Goal: Task Accomplishment & Management: Complete application form

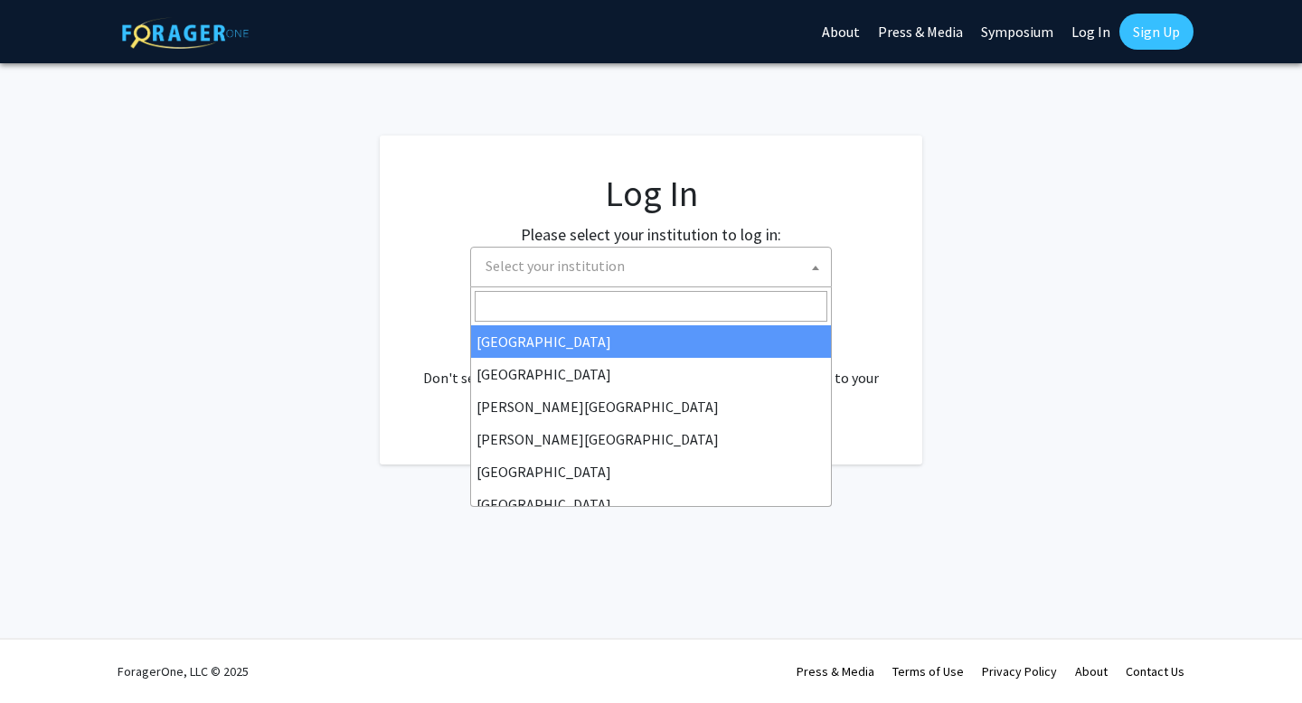
click at [604, 266] on span "Select your institution" at bounding box center [554, 266] width 139 height 18
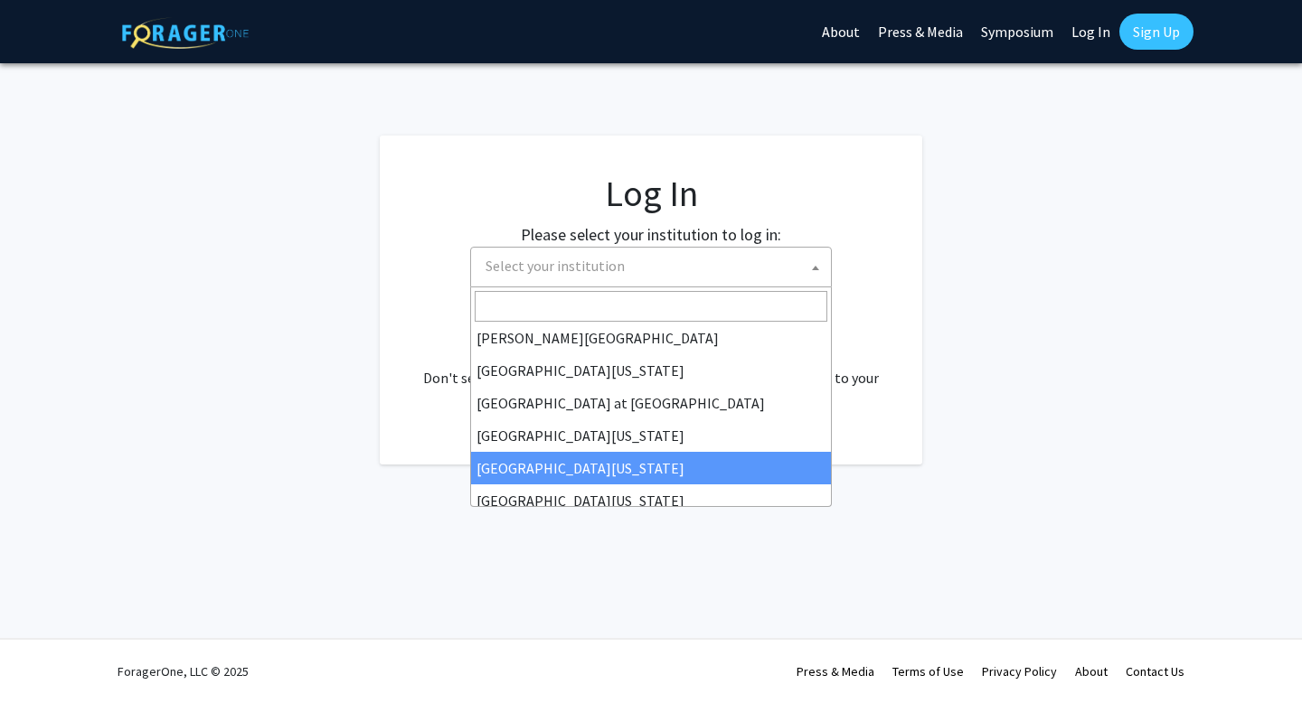
scroll to position [633, 0]
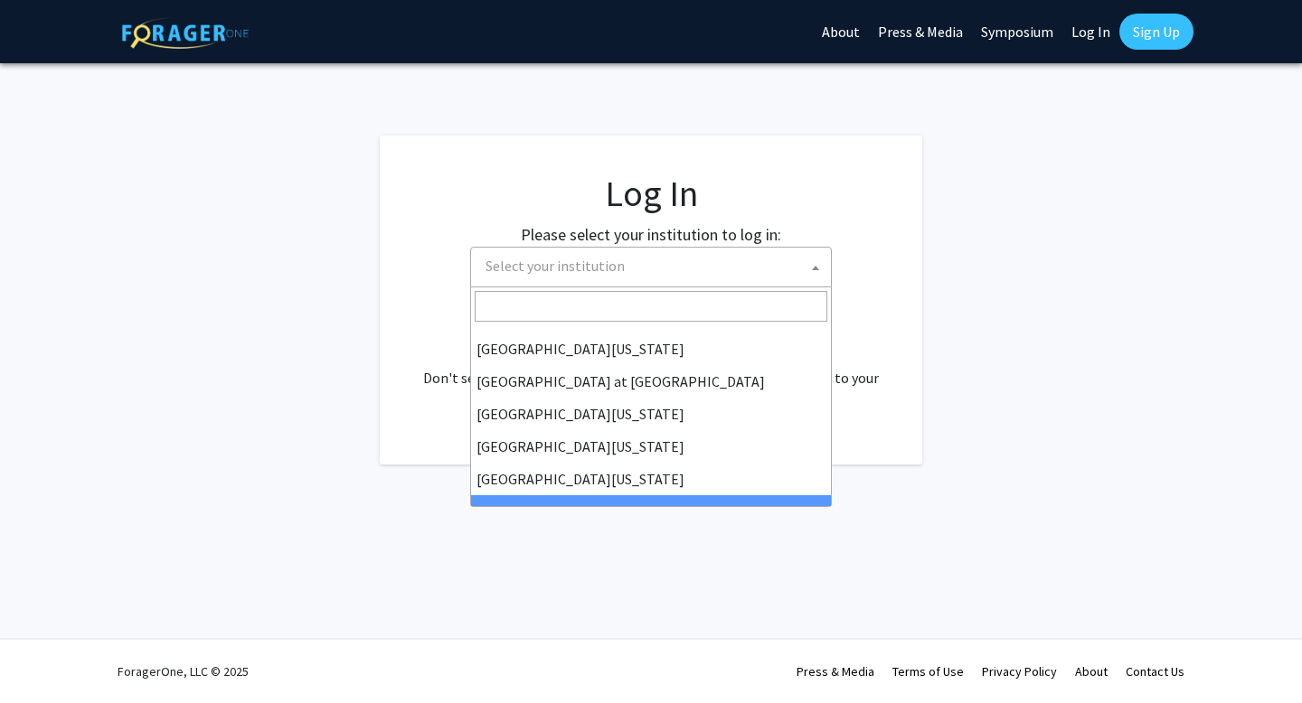
select select "21"
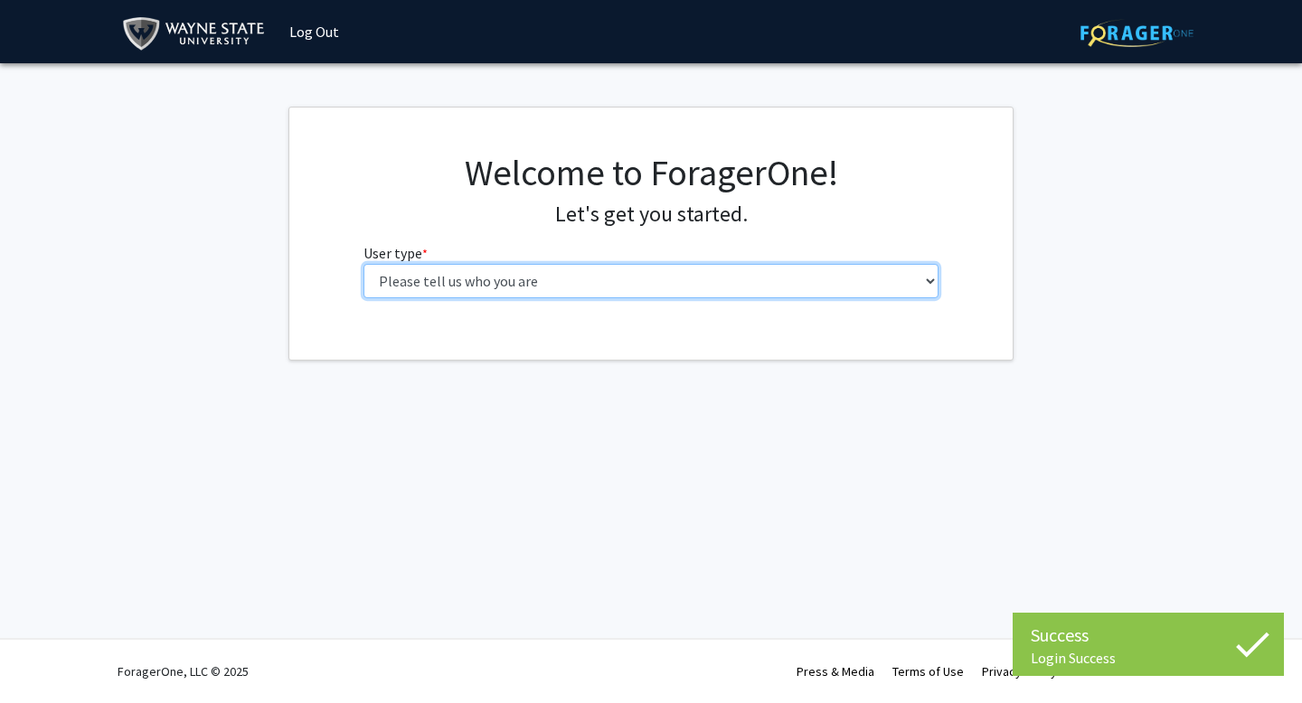
click at [612, 282] on select "Please tell us who you are Undergraduate Student Master's Student Doctoral Cand…" at bounding box center [651, 281] width 576 height 34
select select "2: masters"
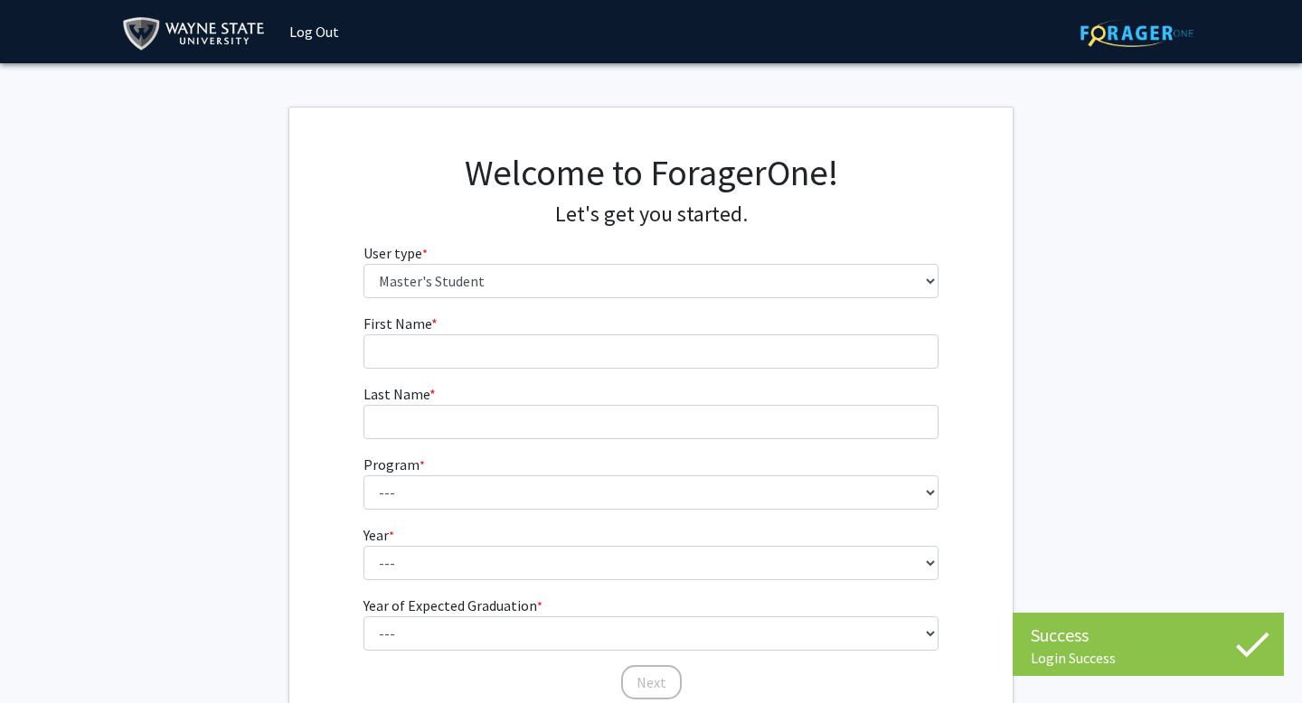
click at [603, 307] on div "Welcome to ForagerOne! Let's get you started. User type * required Please tell …" at bounding box center [651, 232] width 603 height 162
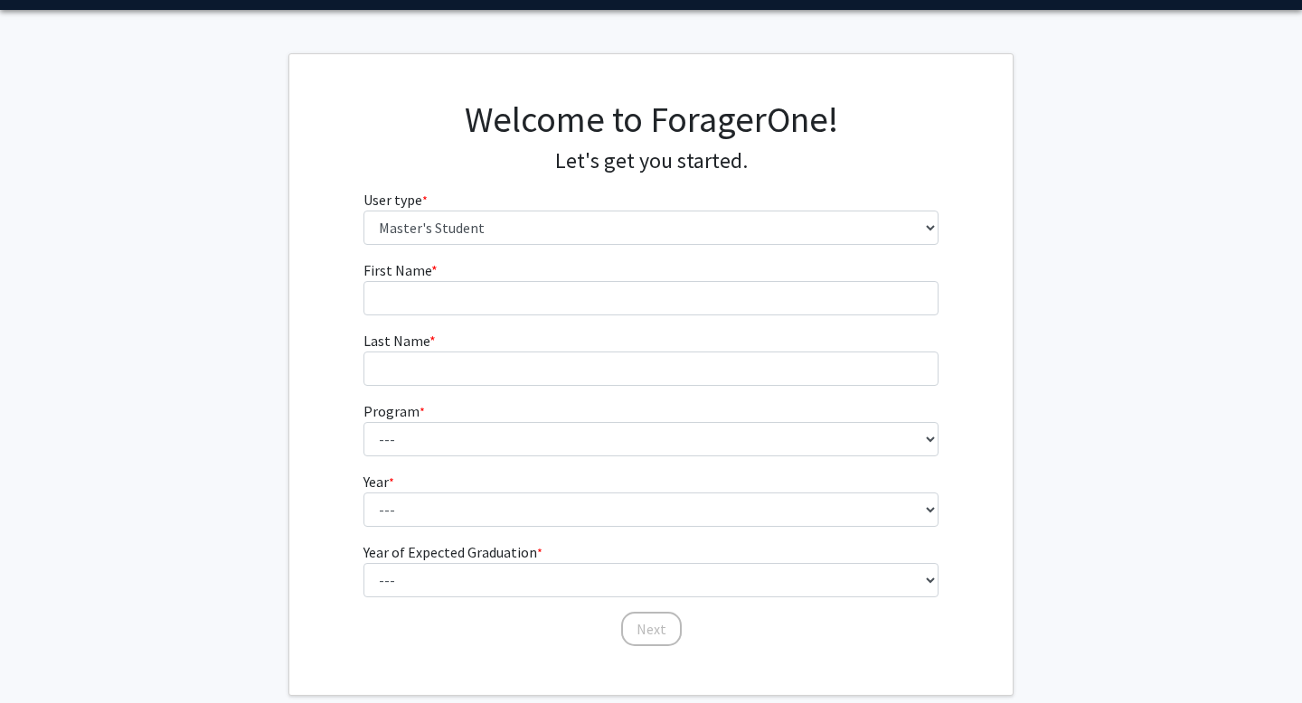
scroll to position [112, 0]
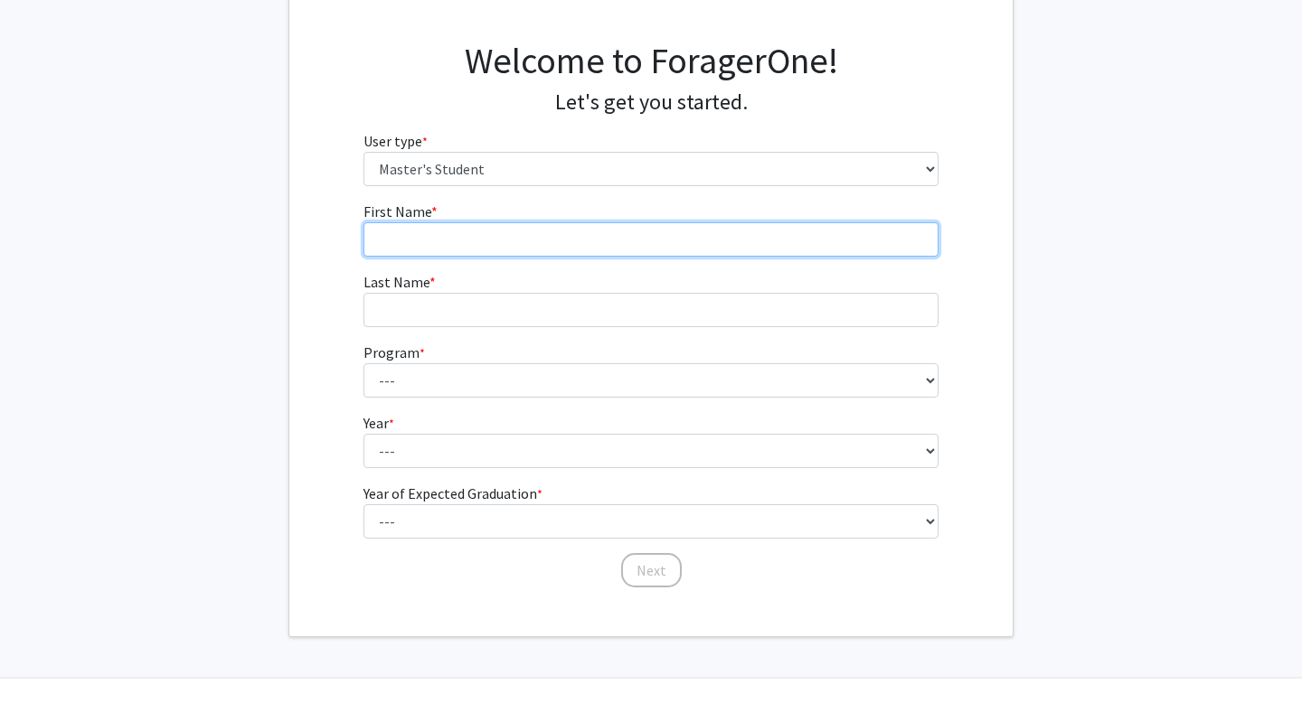
click at [609, 241] on input "First Name * required" at bounding box center [651, 239] width 576 height 34
type input "[PERSON_NAME]"
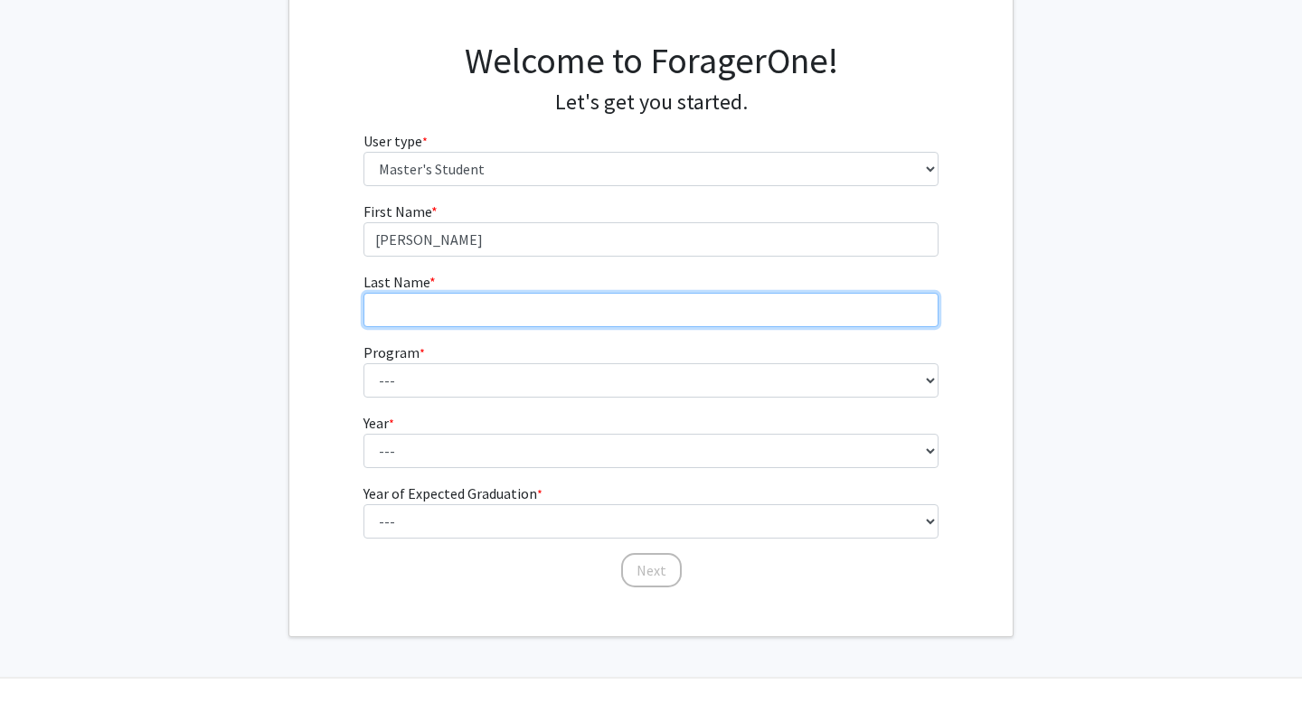
type input "[PERSON_NAME]"
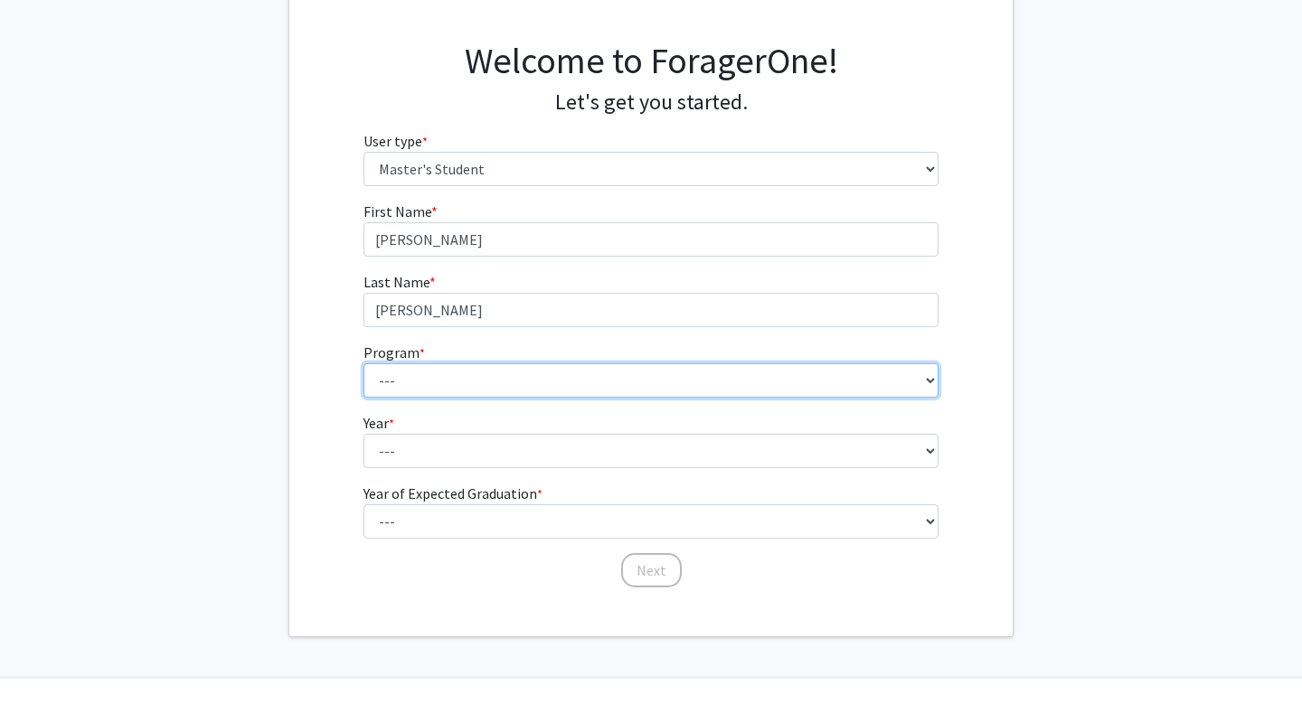
click at [515, 366] on select "--- Accounting Administration & Supervision Adult-Gerontology Acute Care Nurse …" at bounding box center [651, 380] width 576 height 34
click at [416, 388] on select "--- Accounting Administration & Supervision Adult-Gerontology Acute Care Nurse …" at bounding box center [651, 380] width 576 height 34
select select "1: 1513"
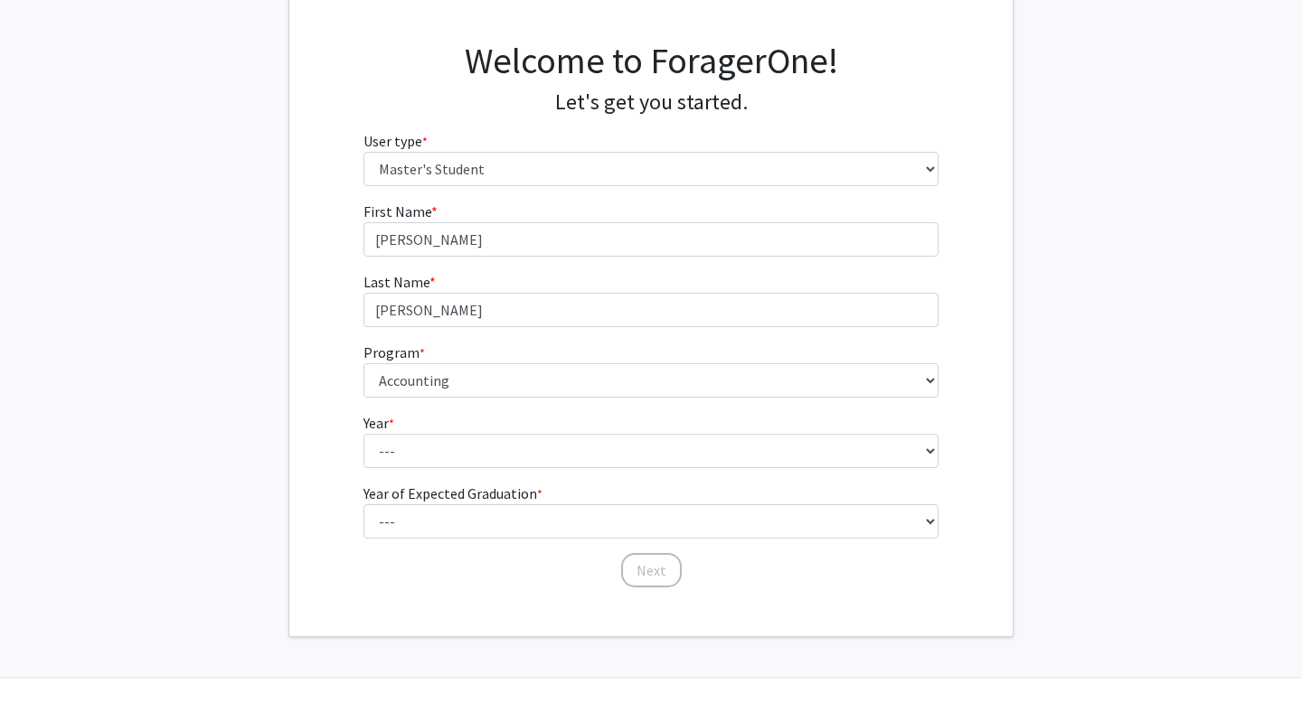
click at [312, 374] on div "First Name * required [PERSON_NAME] Last Name * required [PERSON_NAME] Program …" at bounding box center [650, 395] width 723 height 389
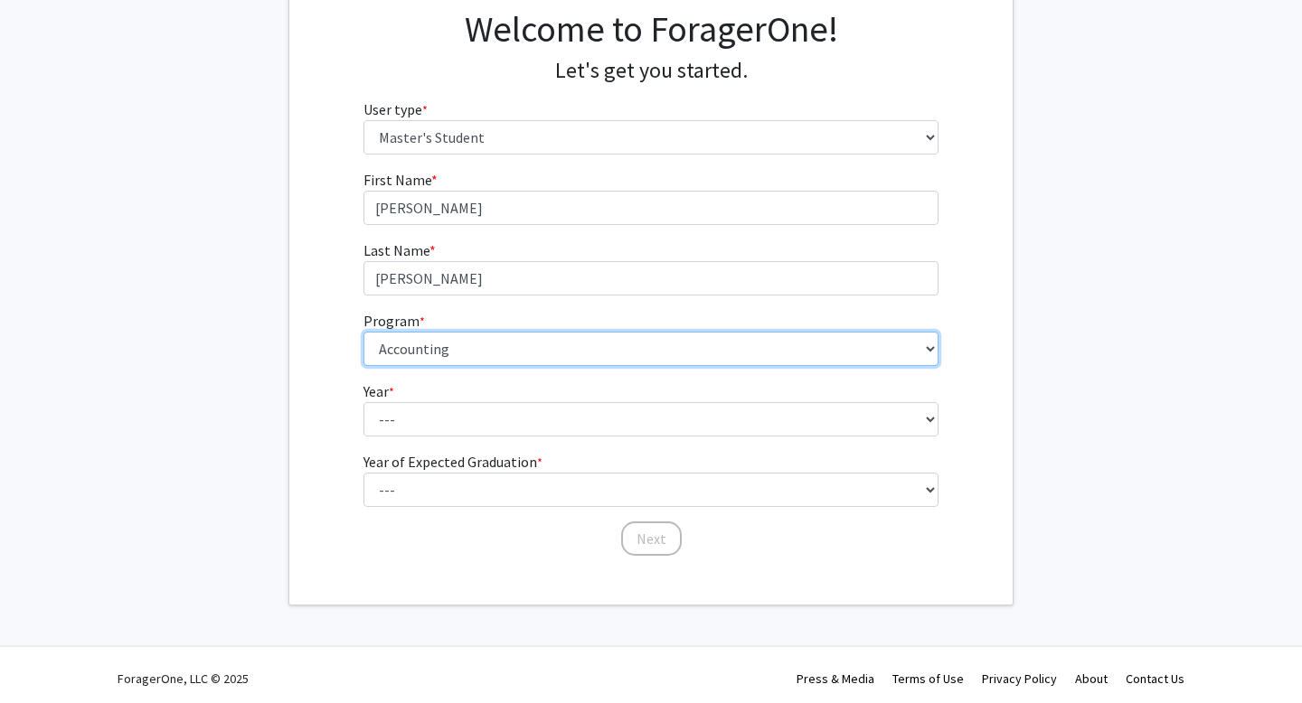
click at [454, 357] on select "--- Accounting Administration & Supervision Adult-Gerontology Acute Care Nurse …" at bounding box center [651, 349] width 576 height 34
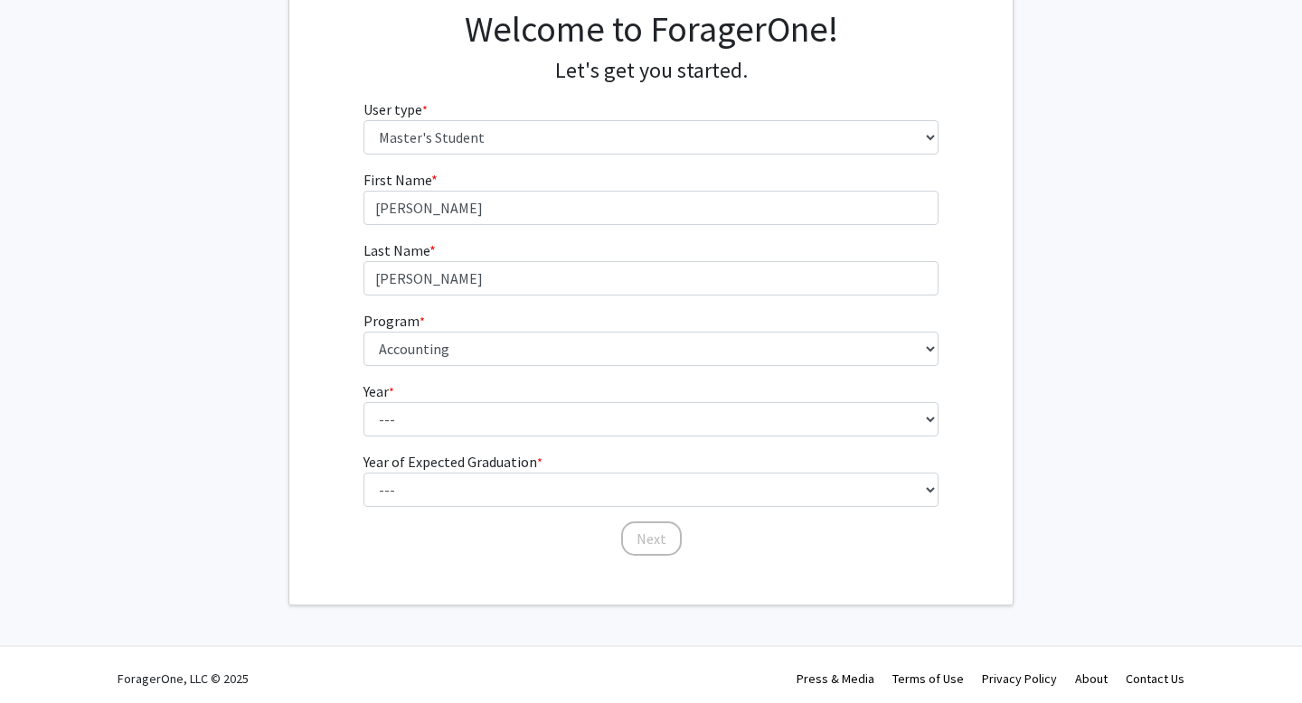
click at [420, 394] on fg-select "Year * required --- First Year Second Year" at bounding box center [651, 409] width 576 height 56
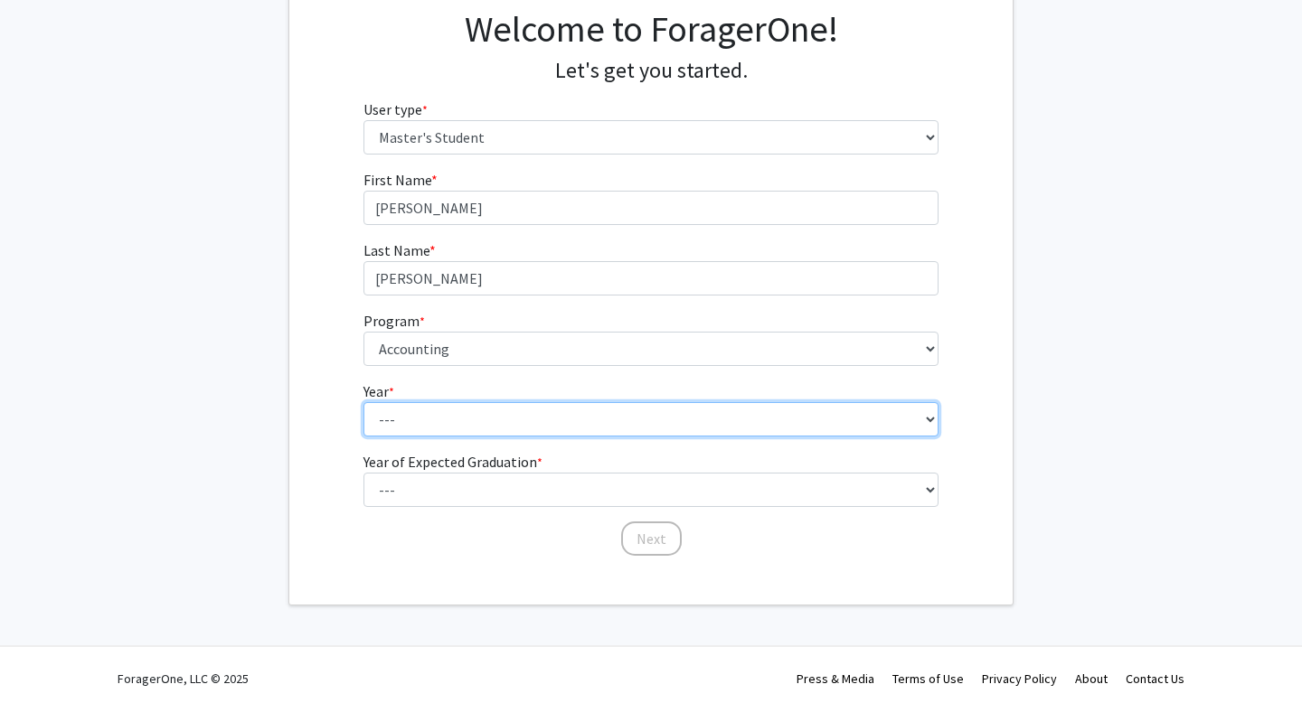
click at [420, 404] on select "--- First Year Second Year" at bounding box center [651, 419] width 576 height 34
select select "1: first_year"
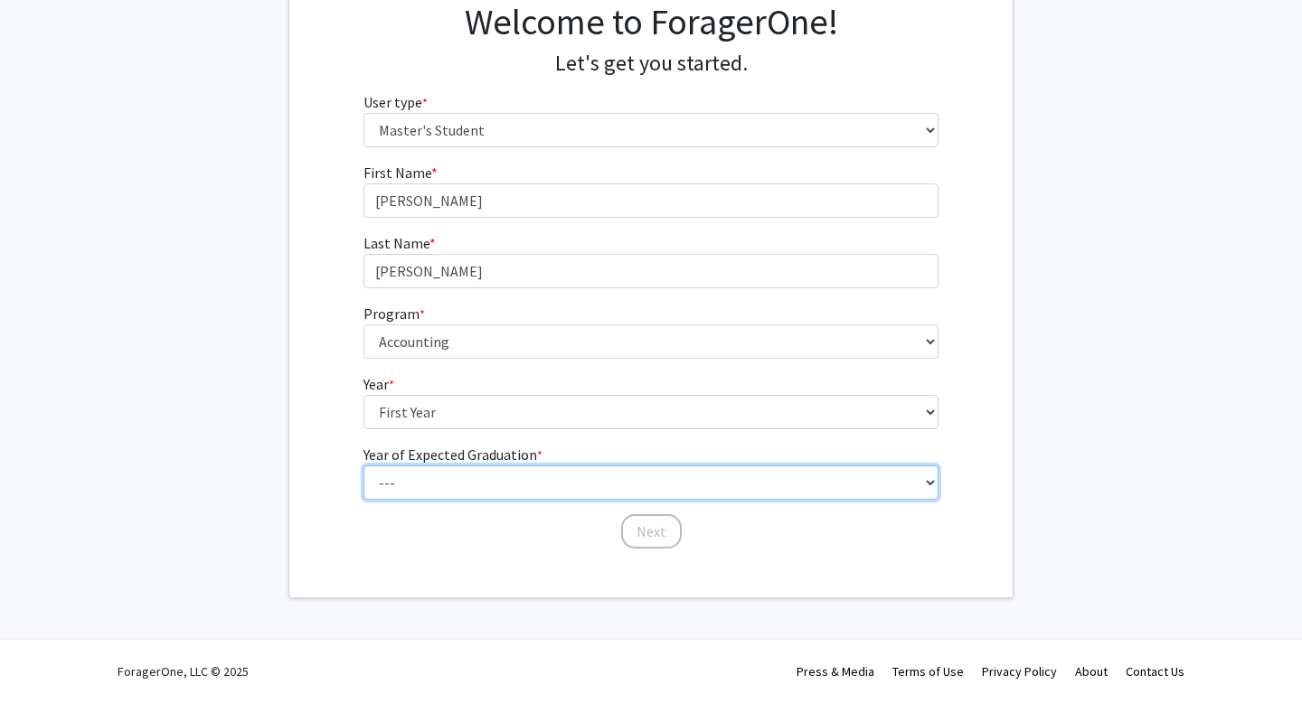
click at [438, 473] on select "--- 2025 2026 2027 2028 2029 2030 2031 2032 2033 2034" at bounding box center [651, 483] width 576 height 34
select select "2: 2026"
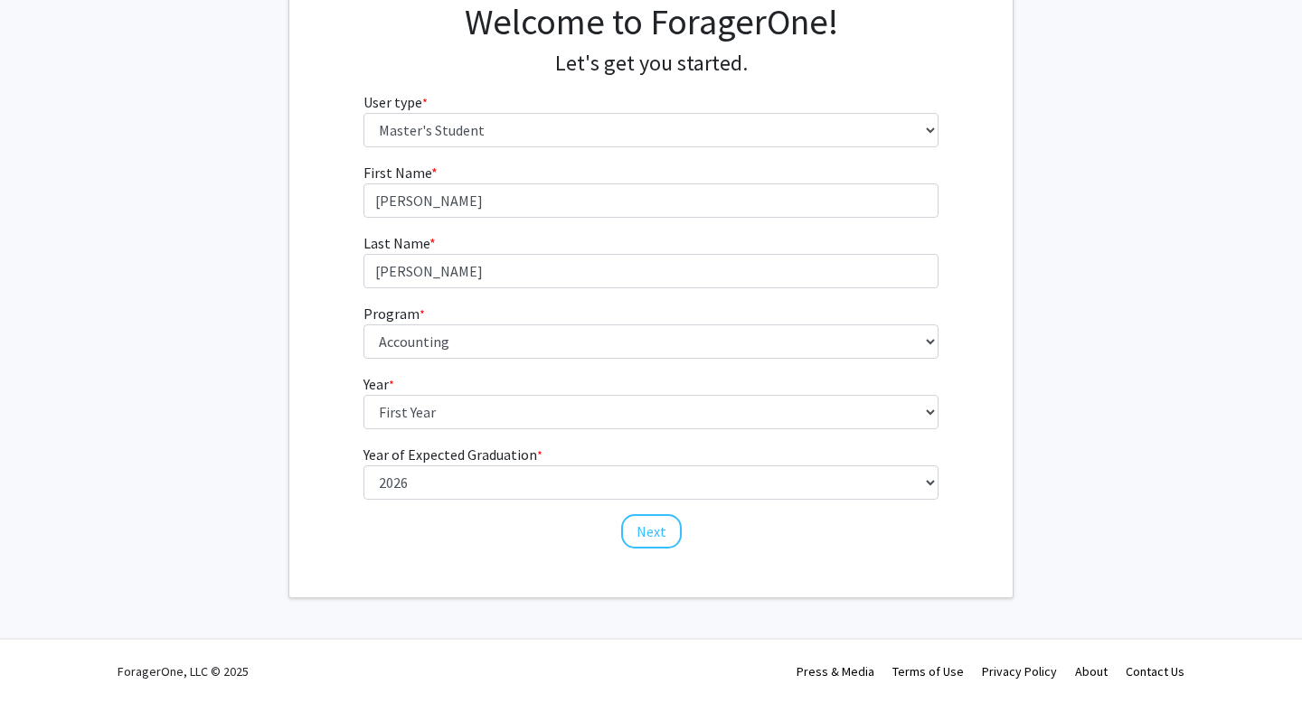
click at [317, 479] on div "First Name * required [PERSON_NAME] Last Name * required [PERSON_NAME] Program …" at bounding box center [650, 356] width 723 height 389
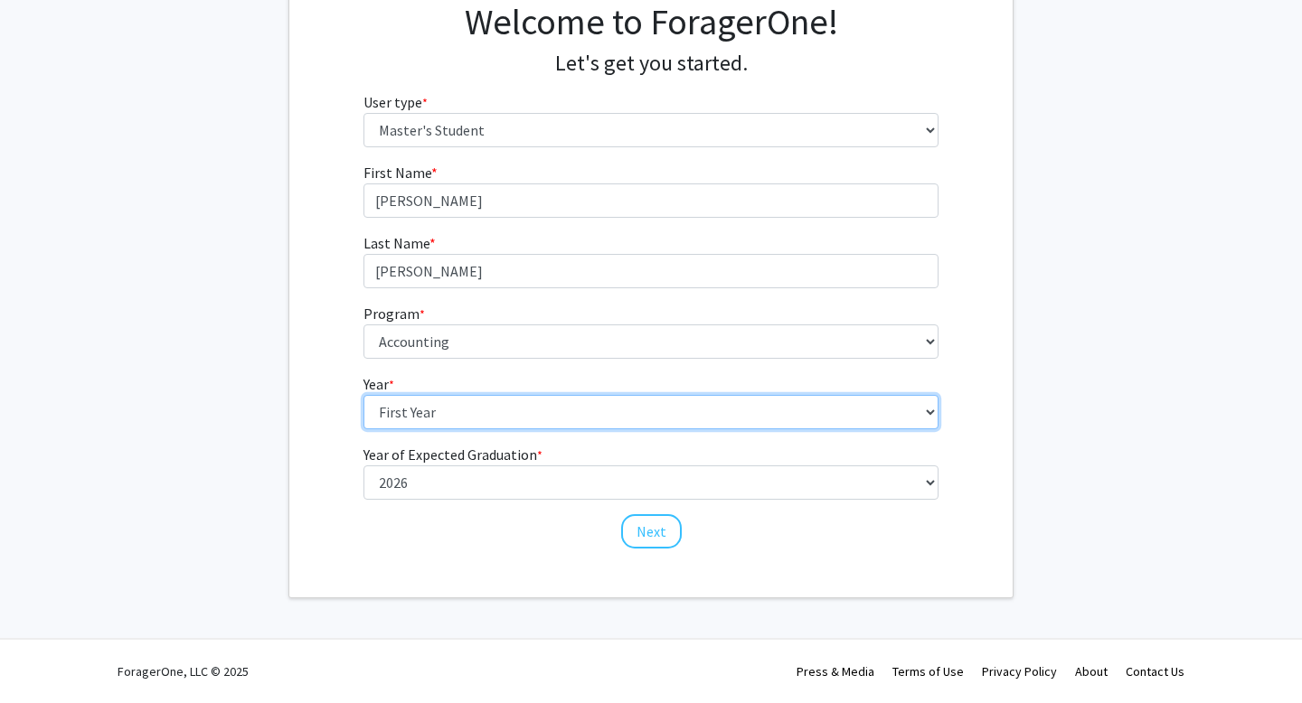
click at [596, 407] on select "--- First Year Second Year" at bounding box center [651, 412] width 576 height 34
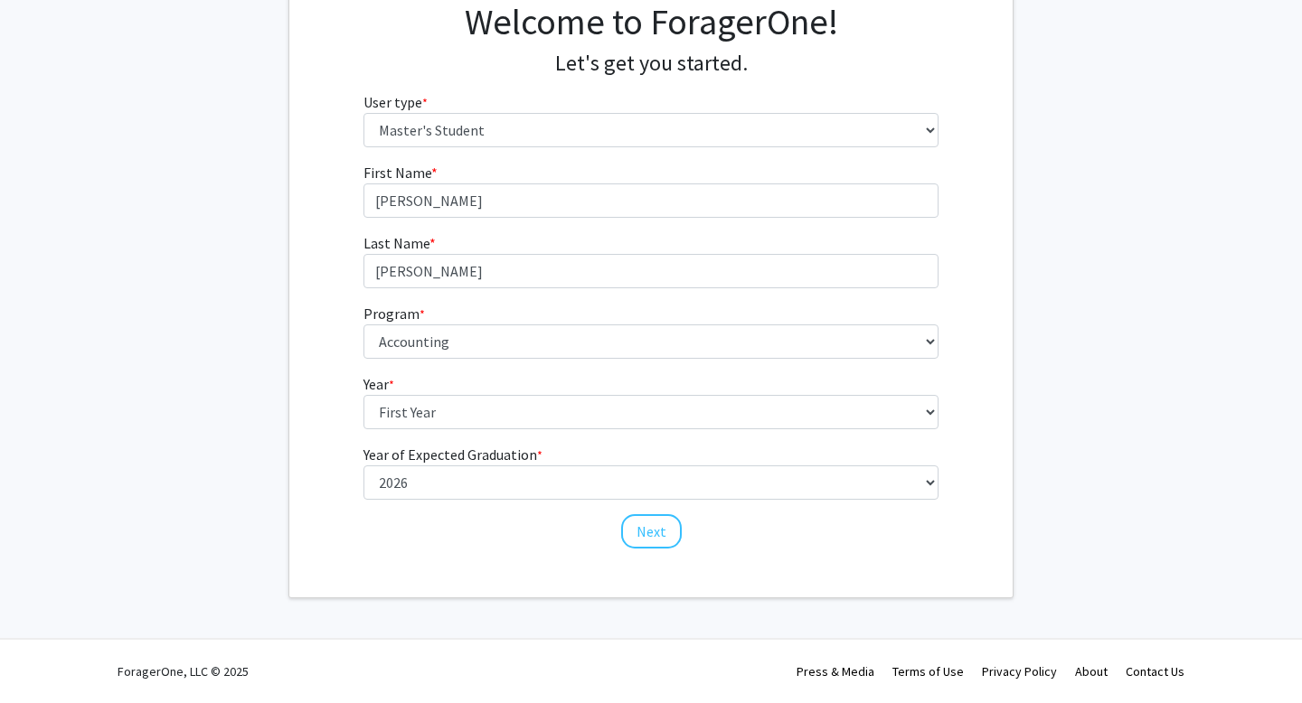
click at [491, 567] on div "Welcome to ForagerOne! Let's get you started. User type * required Please tell …" at bounding box center [650, 277] width 723 height 641
click at [642, 539] on button "Next" at bounding box center [651, 531] width 61 height 34
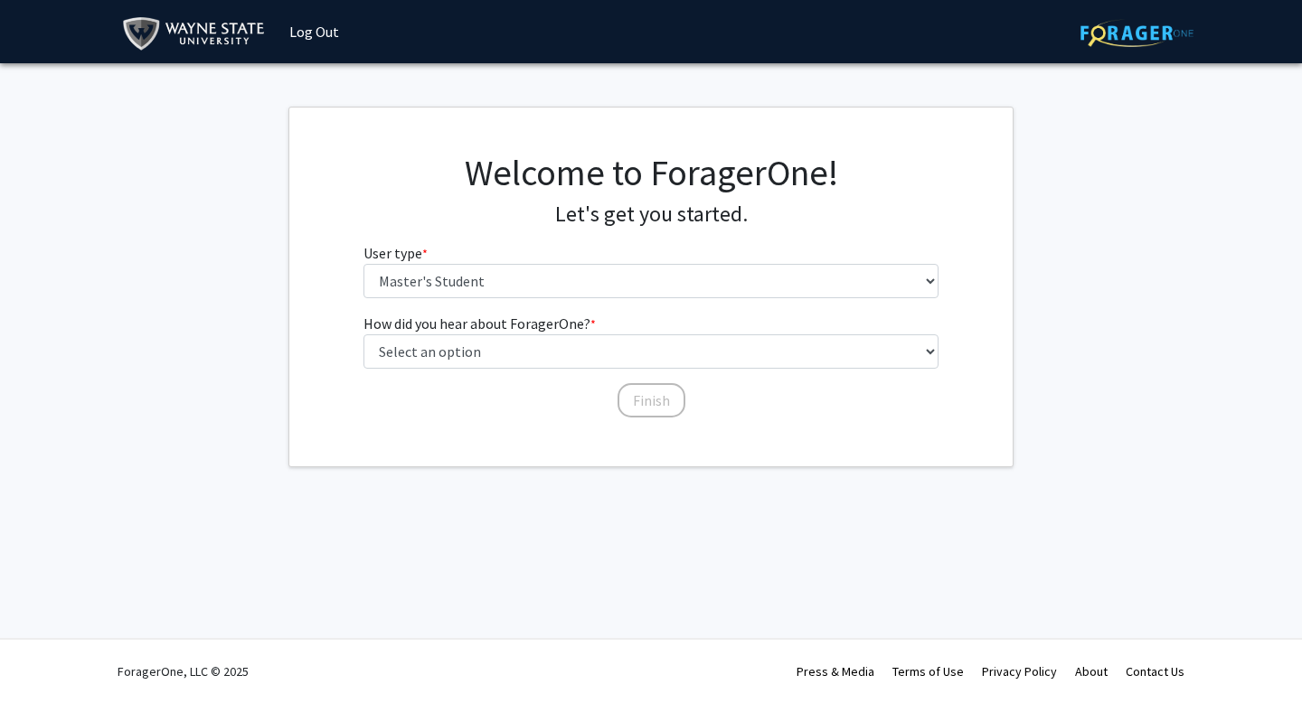
scroll to position [0, 0]
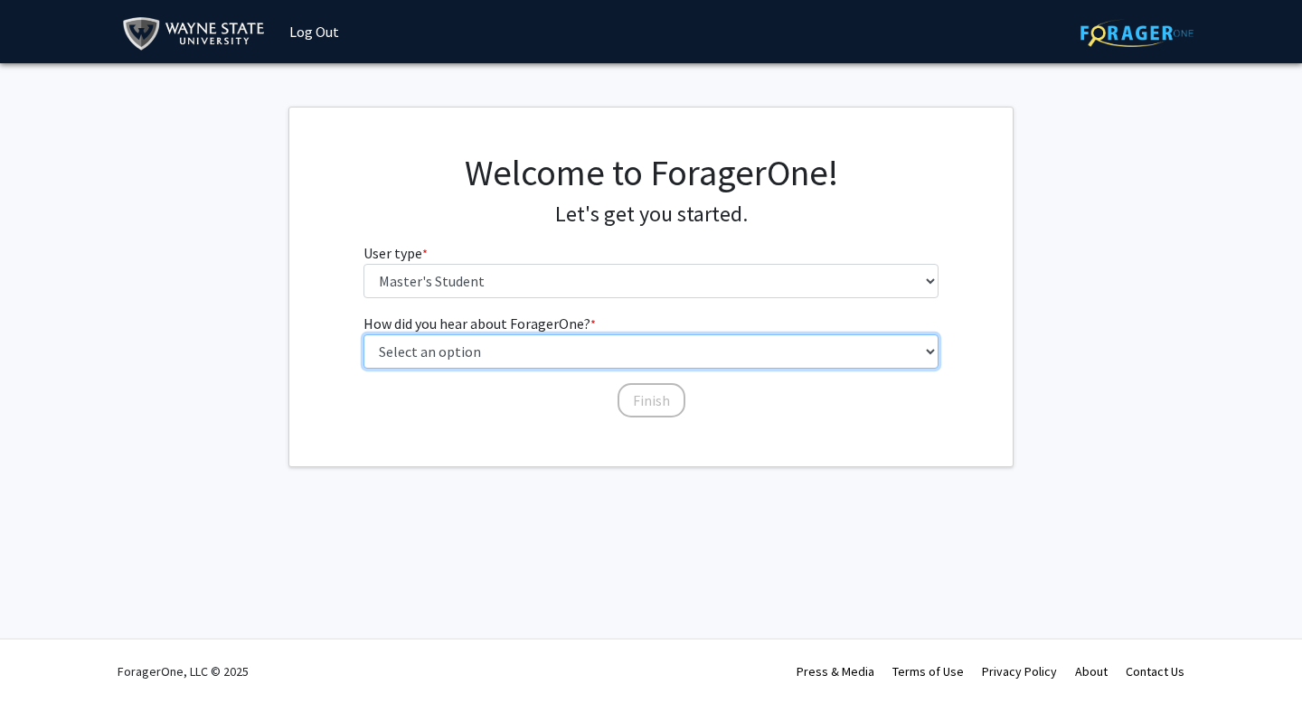
click at [540, 360] on select "Select an option Peer/student recommendation Faculty/staff recommendation Unive…" at bounding box center [651, 351] width 576 height 34
select select "2: faculty_recommendation"
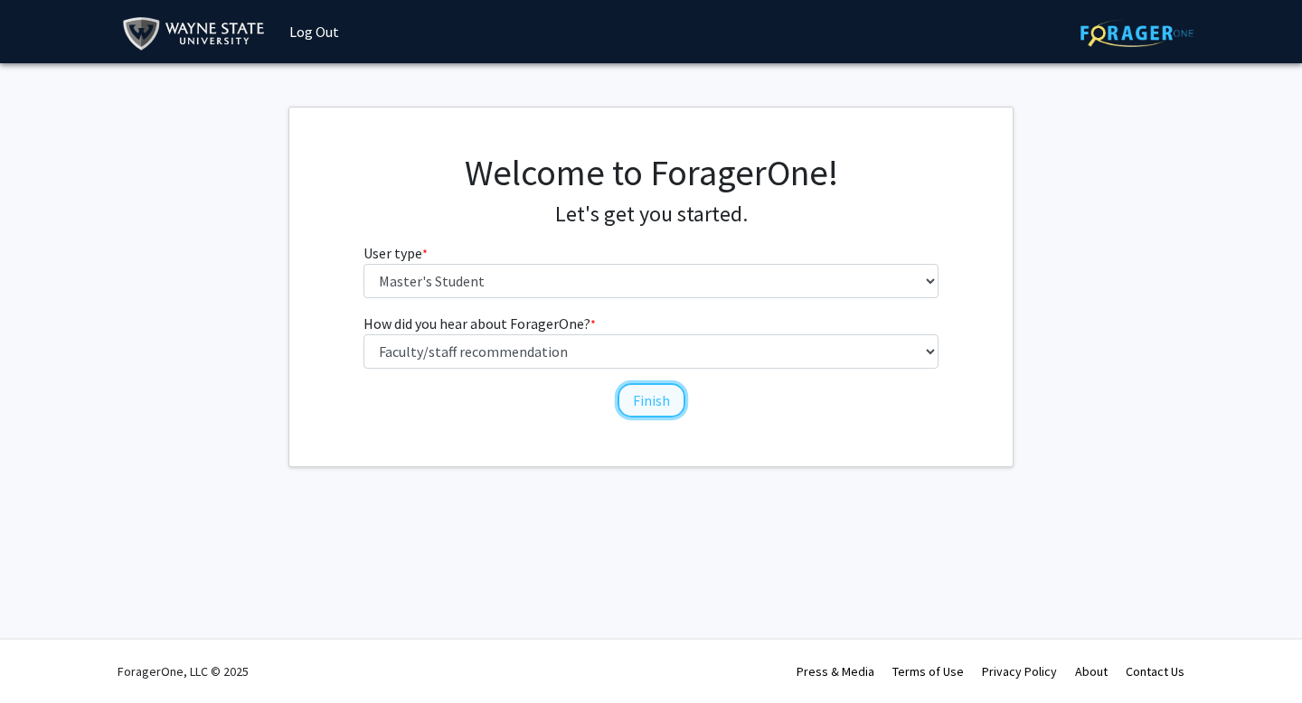
click at [638, 399] on button "Finish" at bounding box center [651, 400] width 68 height 34
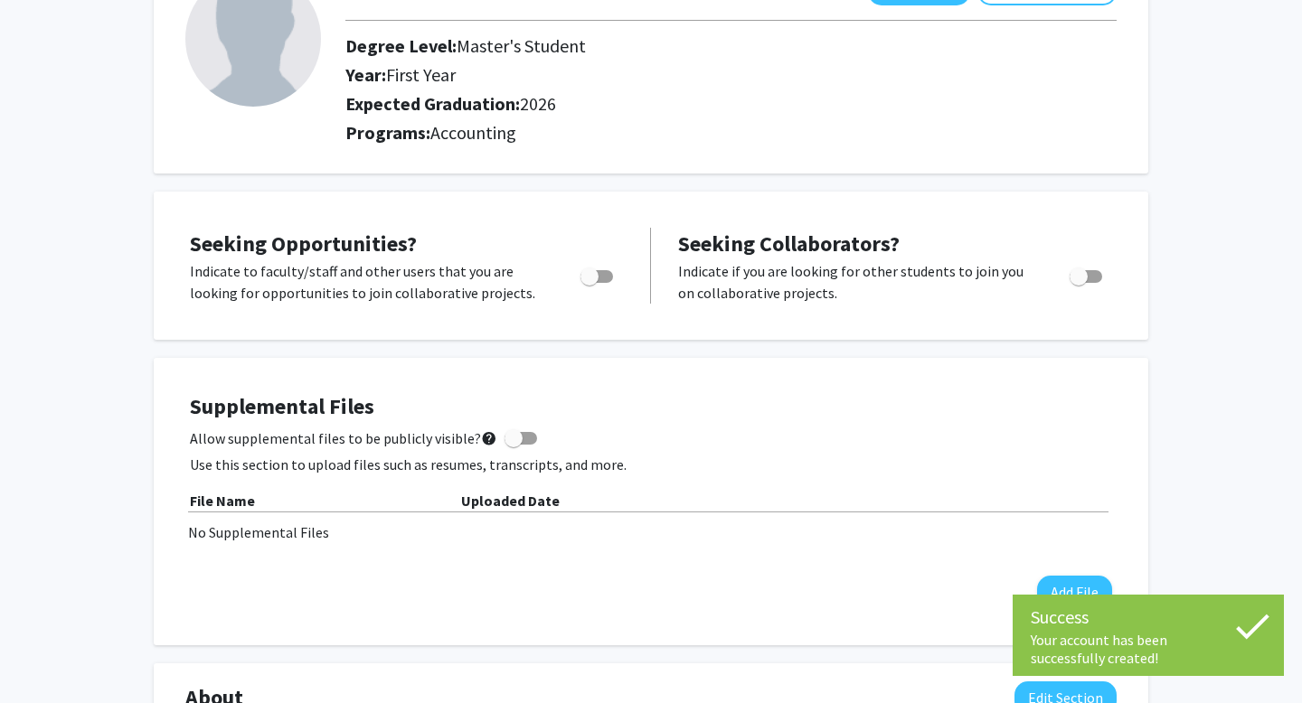
scroll to position [139, 0]
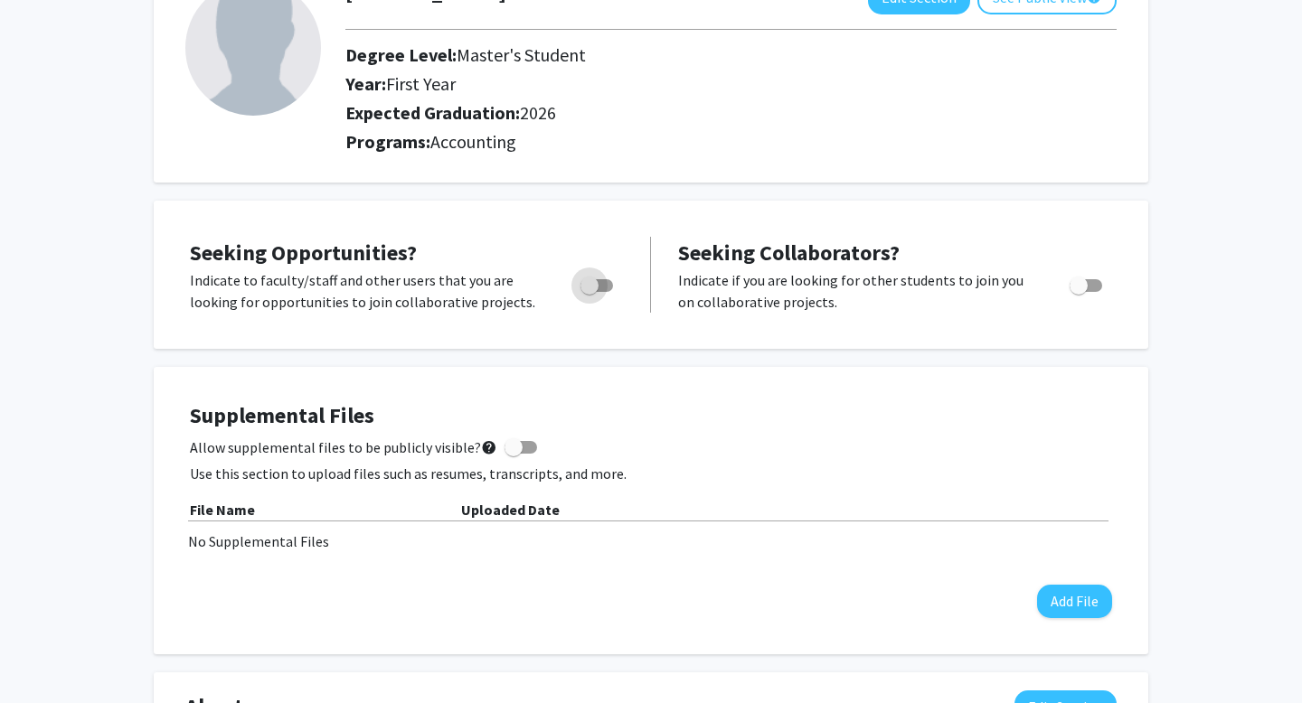
click at [595, 283] on span "Toggle" at bounding box center [589, 286] width 18 height 18
click at [589, 292] on input "Are you actively seeking opportunities?" at bounding box center [589, 292] width 1 height 1
checkbox input "true"
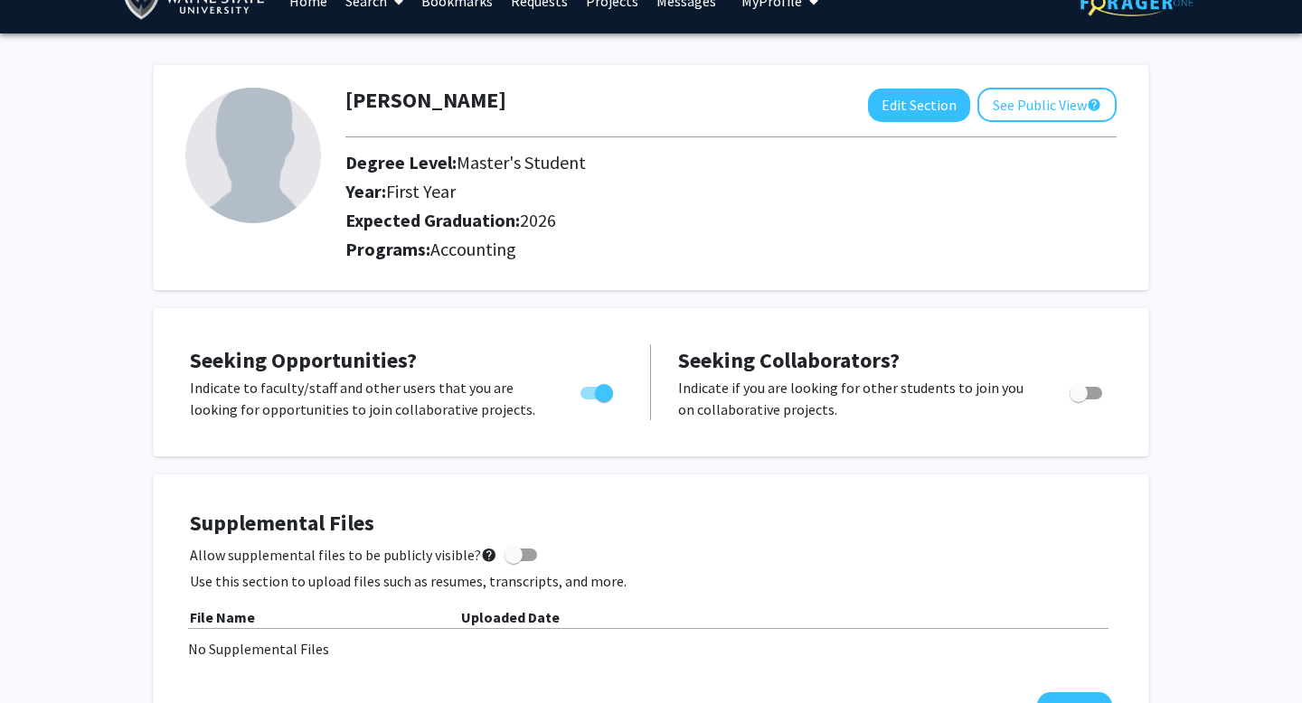
scroll to position [0, 0]
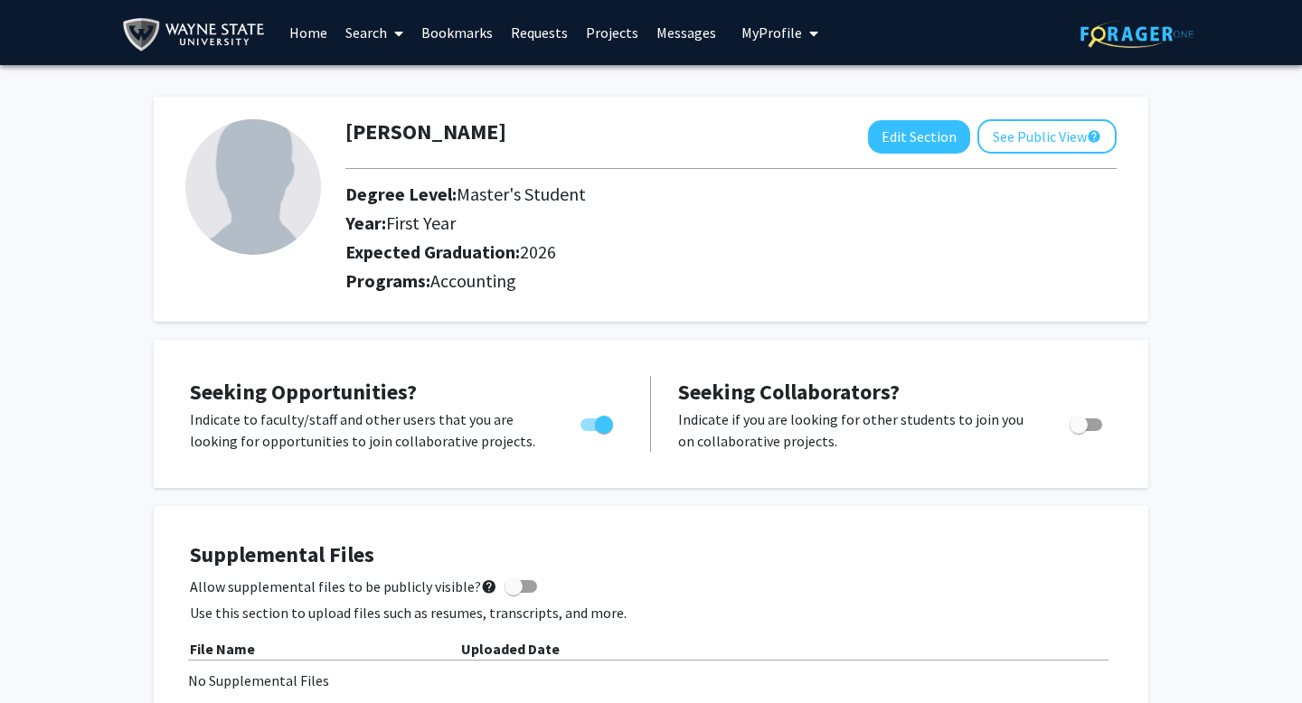
click at [382, 35] on link "Search" at bounding box center [374, 32] width 76 height 63
click at [382, 120] on span "Students" at bounding box center [391, 119] width 110 height 36
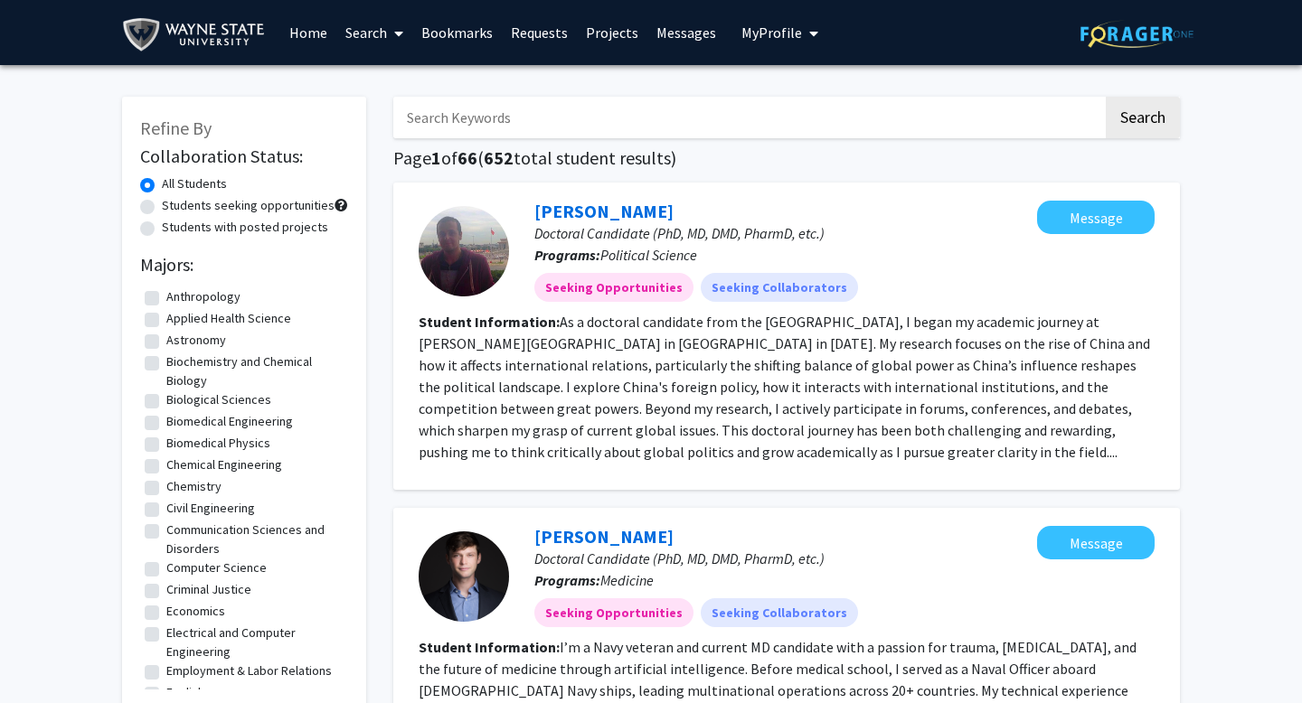
click at [777, 28] on span "My Profile" at bounding box center [771, 33] width 61 height 18
click at [754, 93] on img at bounding box center [772, 92] width 36 height 36
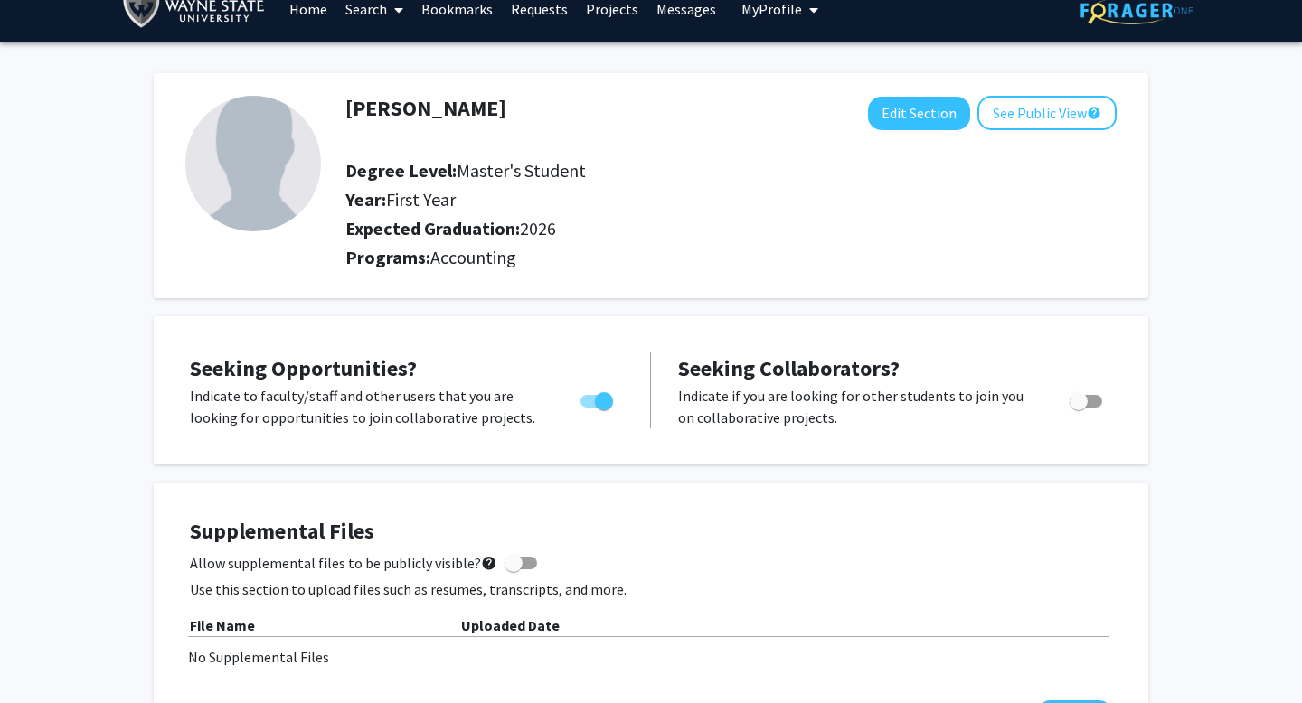
scroll to position [29, 0]
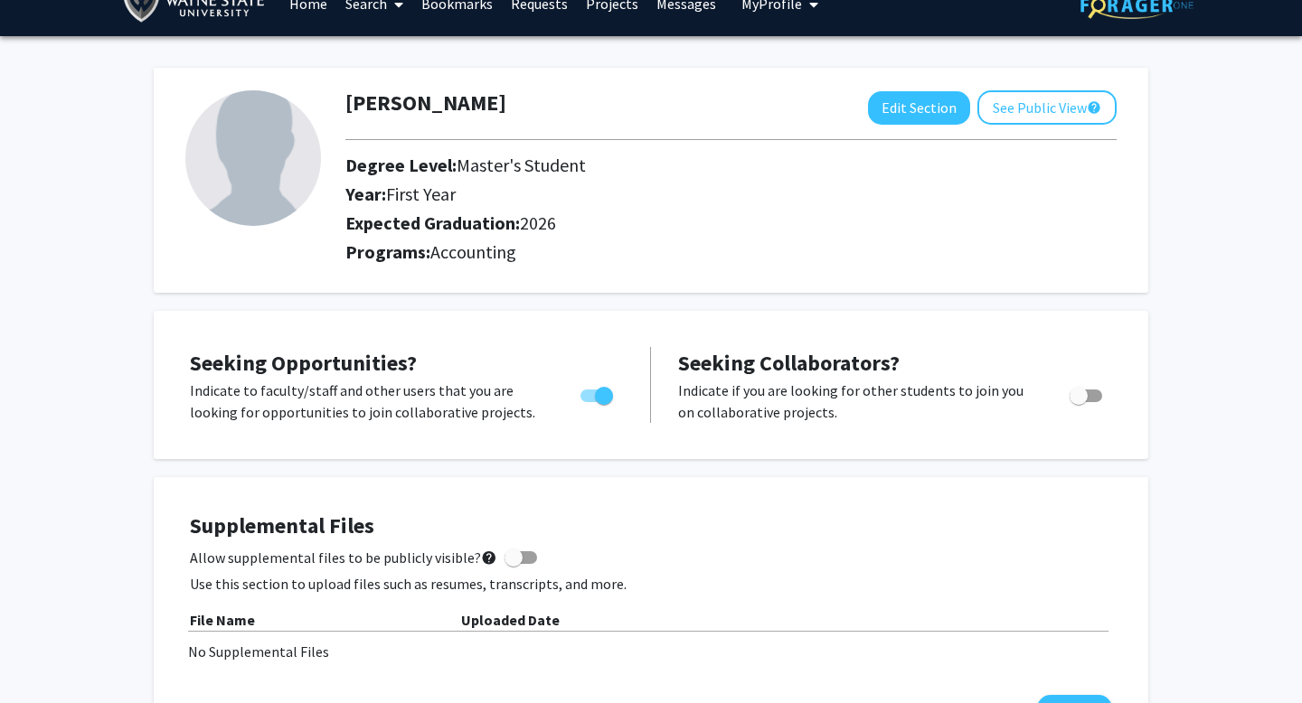
click at [1093, 406] on label "Toggle" at bounding box center [1082, 396] width 40 height 22
click at [1079, 403] on input "Would you like to receive other student requests to work with you?" at bounding box center [1078, 402] width 1 height 1
checkbox input "true"
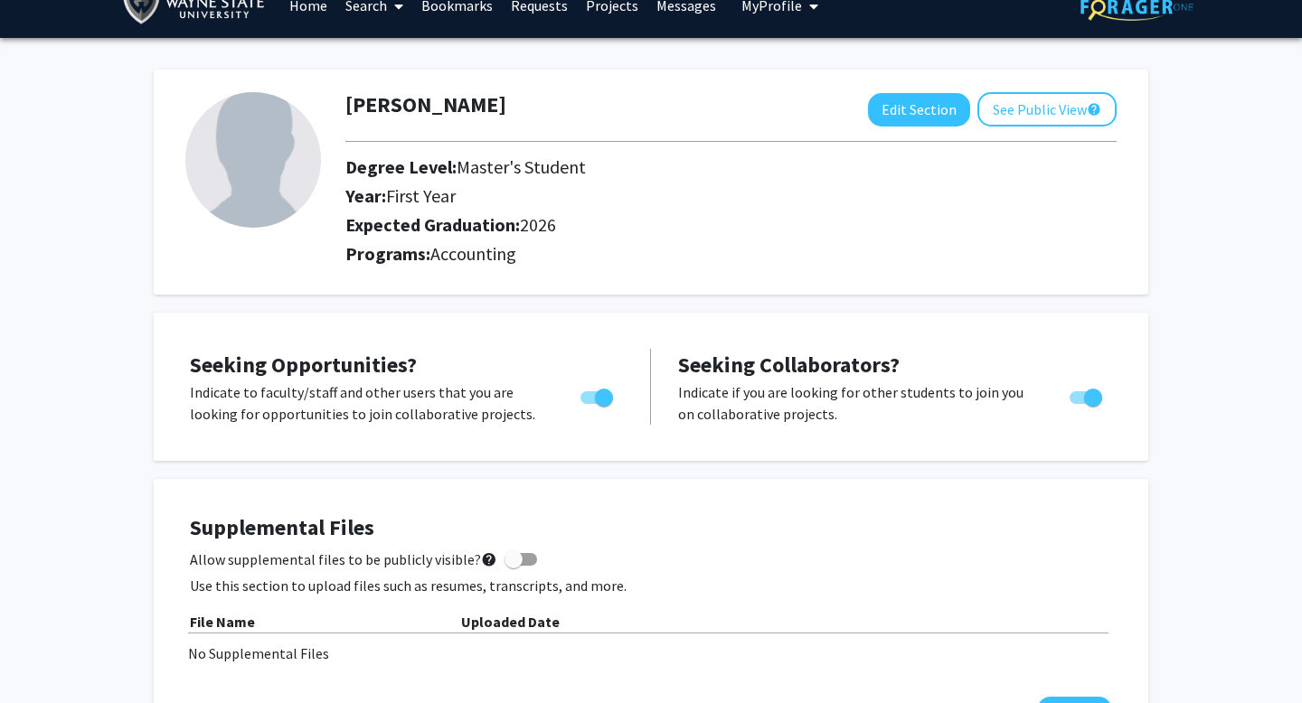
scroll to position [0, 0]
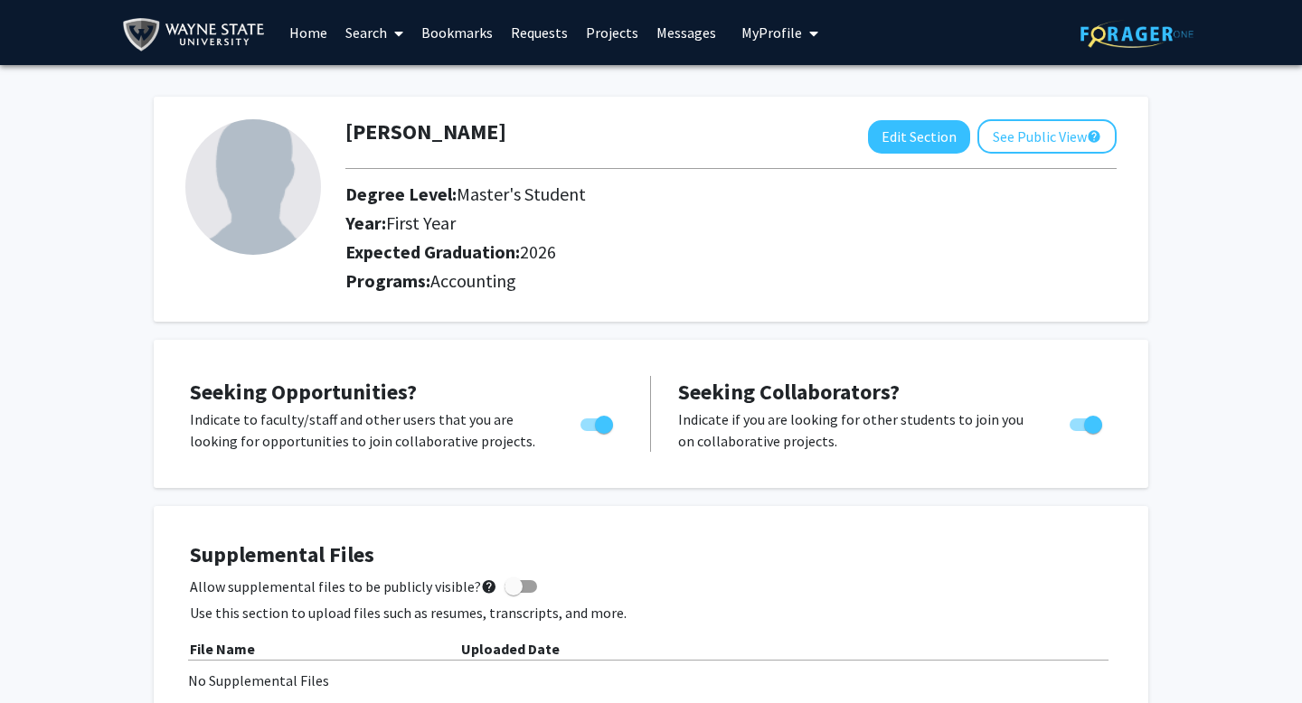
click at [359, 18] on link "Search" at bounding box center [374, 32] width 76 height 63
click at [374, 115] on span "Students" at bounding box center [391, 119] width 110 height 36
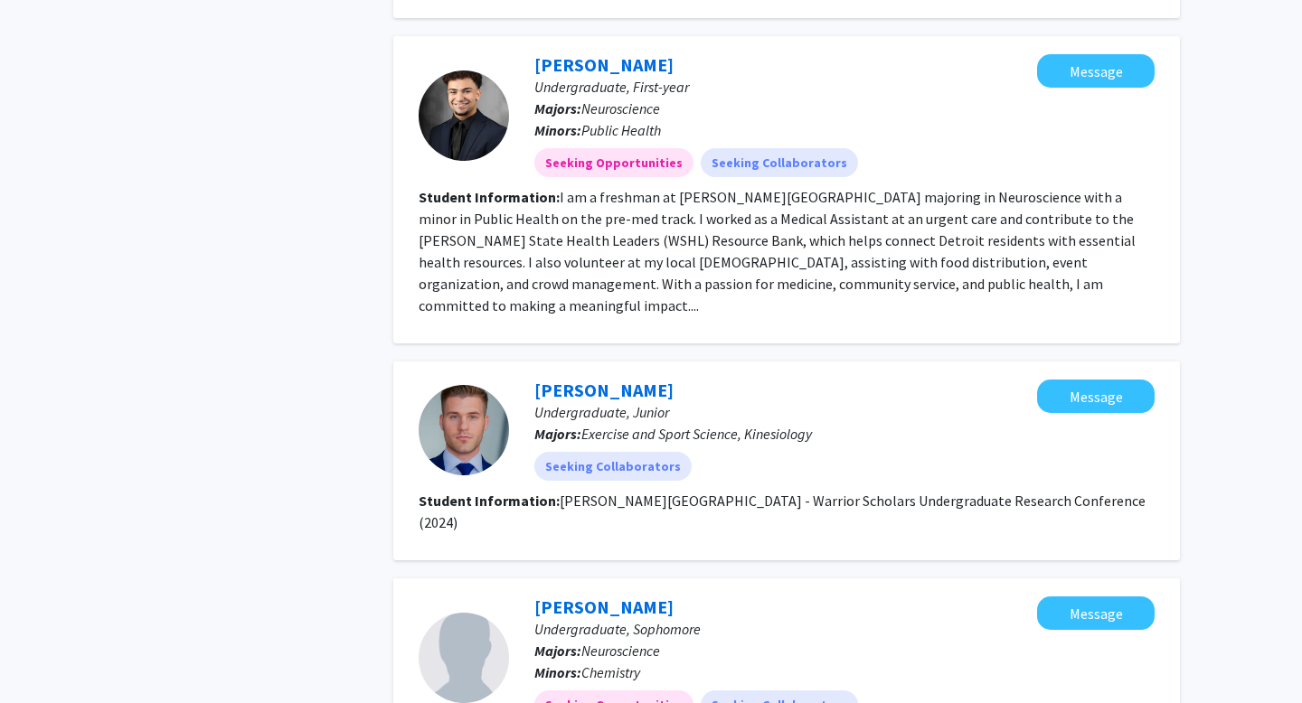
scroll to position [2438, 0]
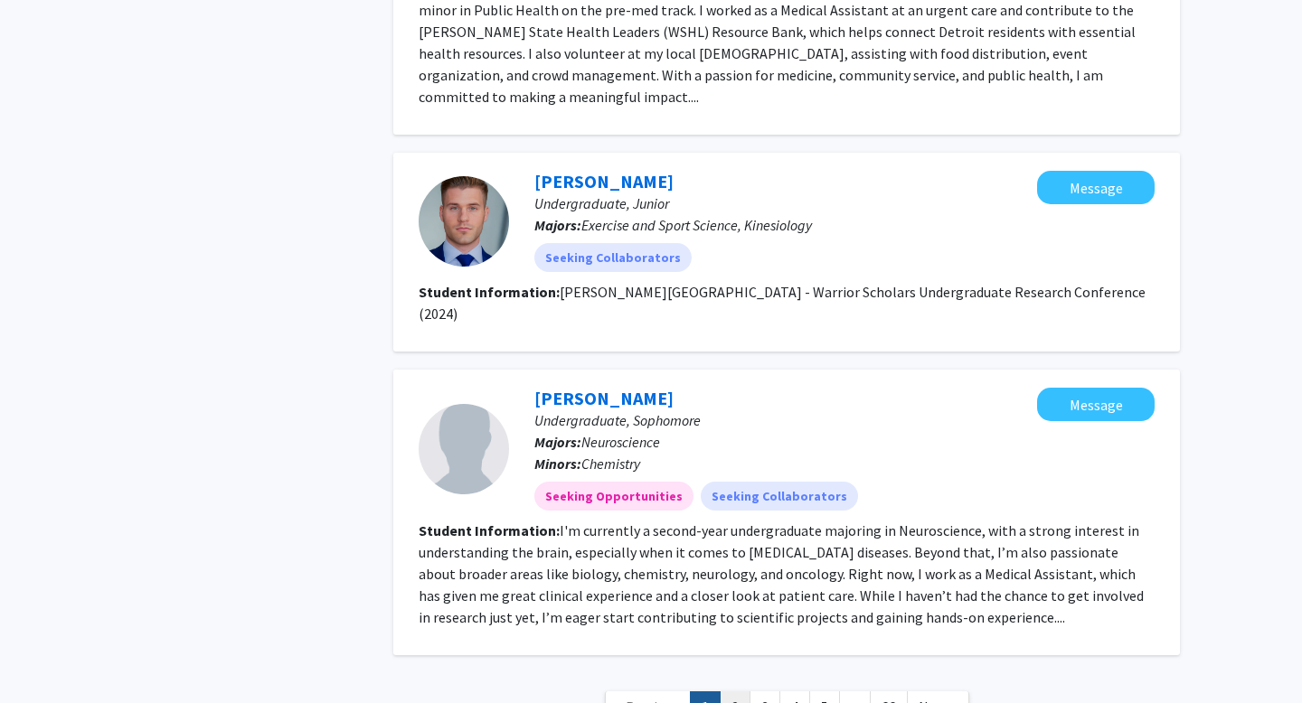
click at [737, 692] on link "2" at bounding box center [735, 708] width 31 height 32
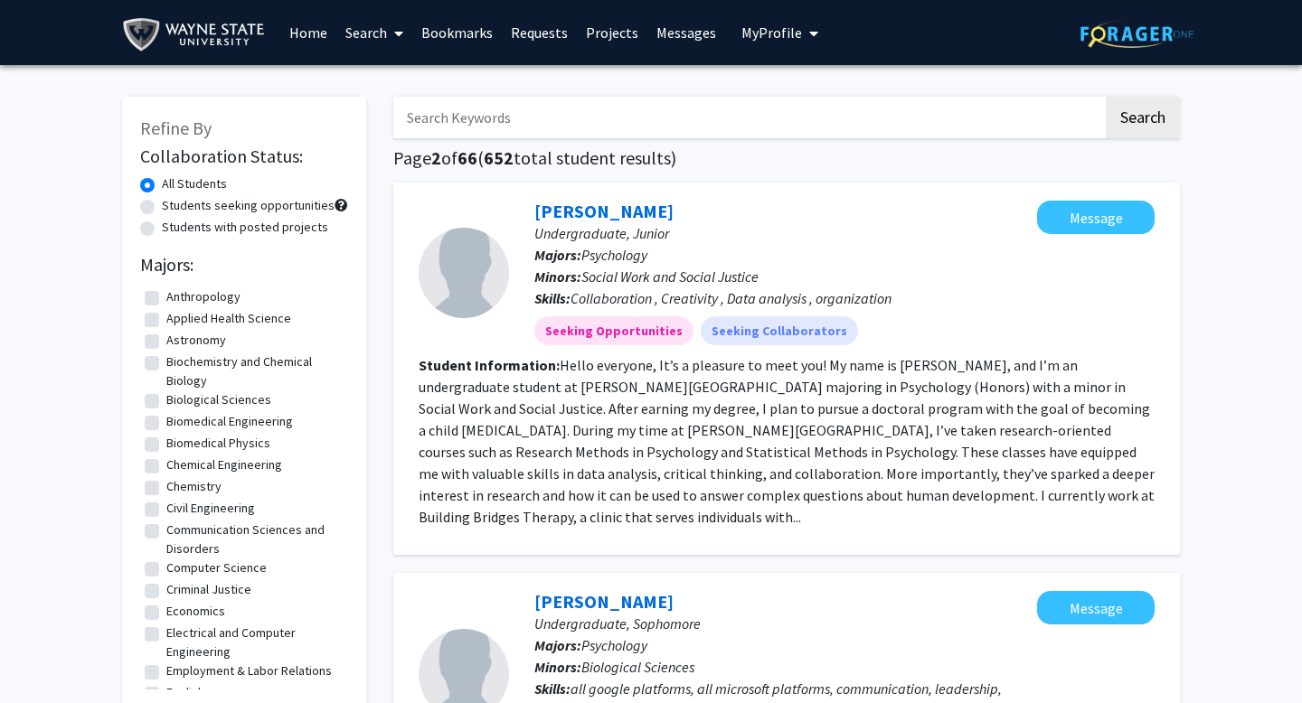
click at [762, 46] on button "My Profile" at bounding box center [780, 32] width 88 height 65
click at [615, 20] on link "Projects" at bounding box center [612, 32] width 71 height 63
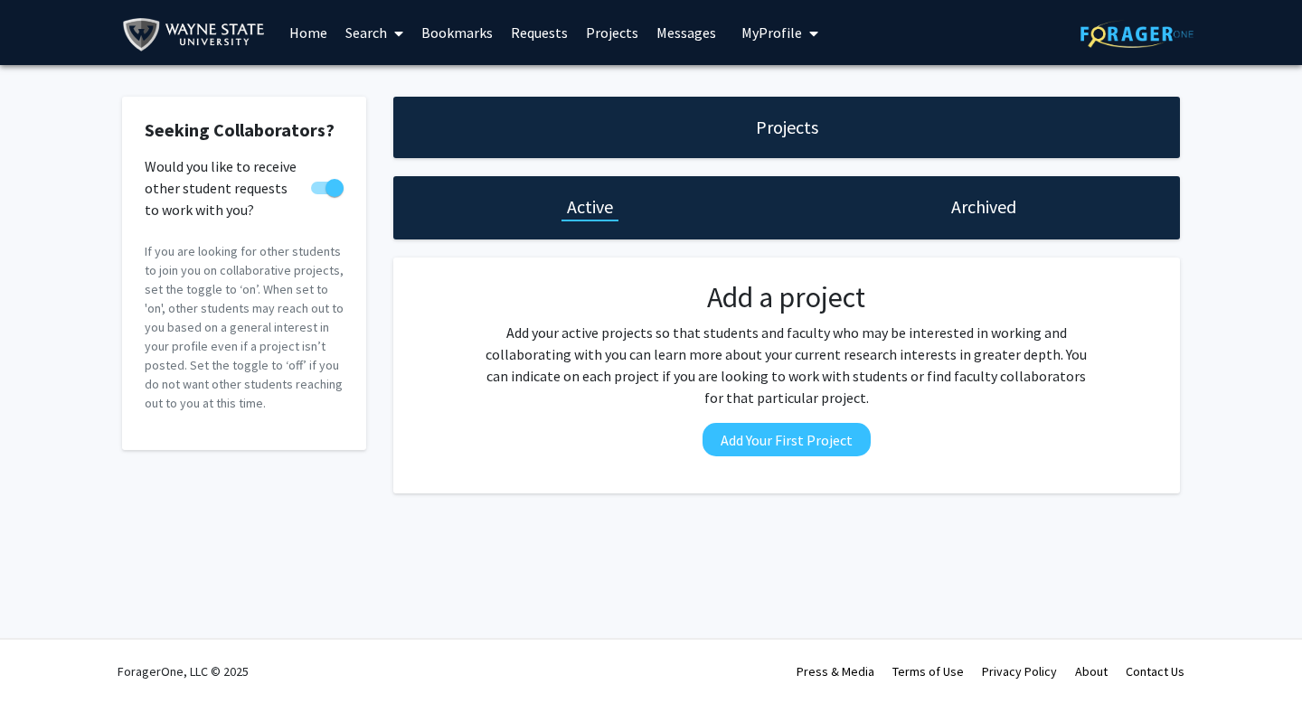
click at [308, 40] on link "Home" at bounding box center [308, 32] width 56 height 63
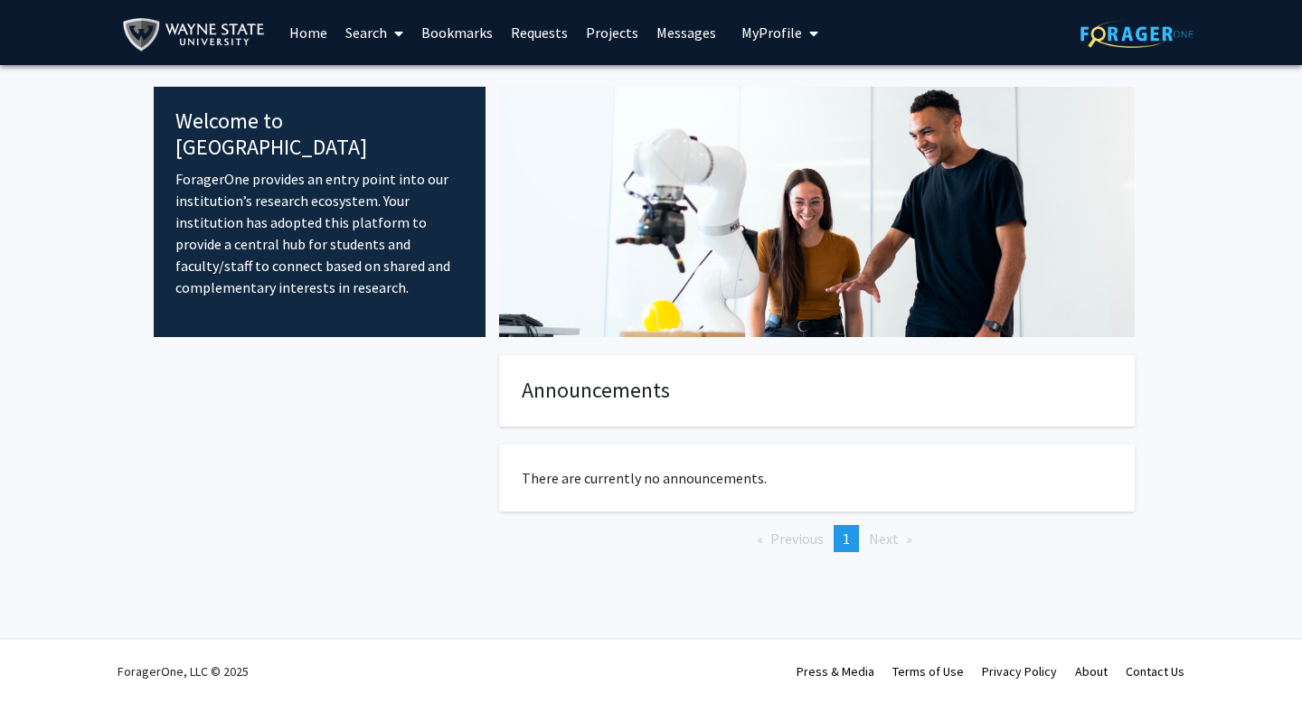
click at [596, 34] on link "Projects" at bounding box center [612, 32] width 71 height 63
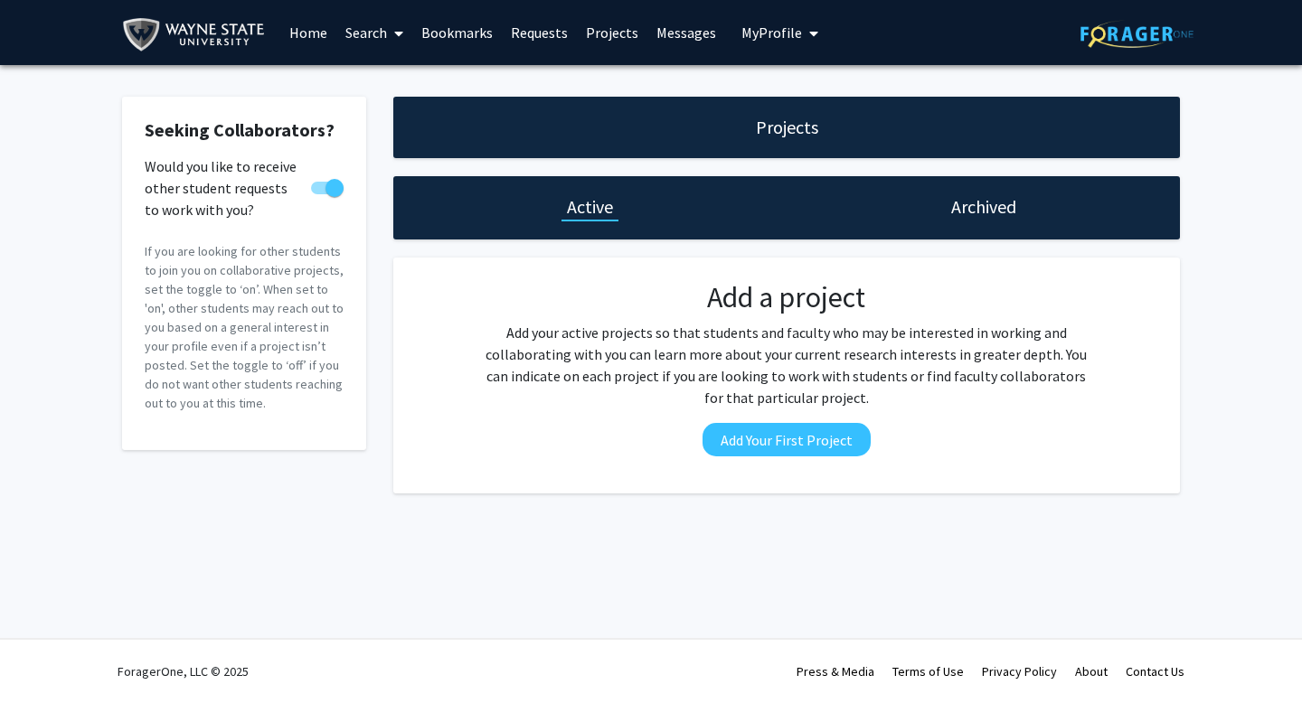
click at [919, 220] on div "Archived" at bounding box center [983, 207] width 393 height 63
click at [952, 219] on h1 "Archived" at bounding box center [983, 206] width 65 height 25
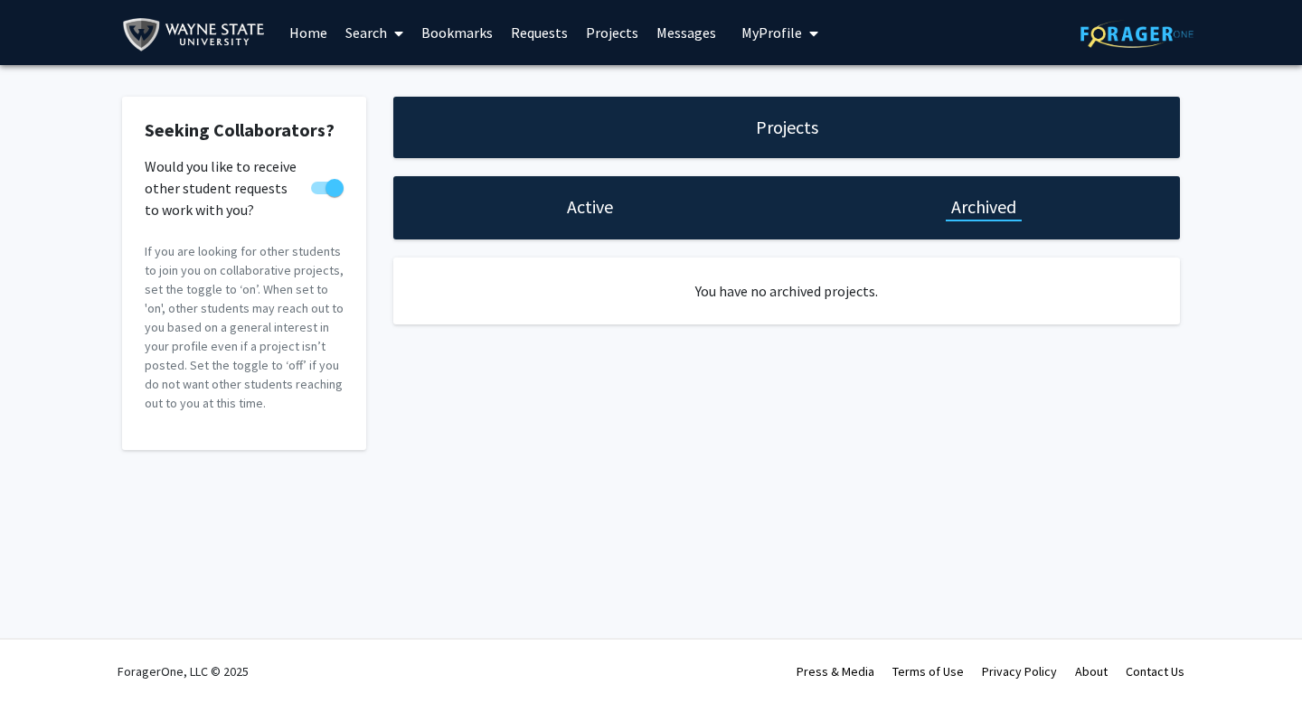
click at [554, 219] on div "Active" at bounding box center [589, 207] width 393 height 63
click at [571, 196] on h1 "Active" at bounding box center [590, 206] width 46 height 25
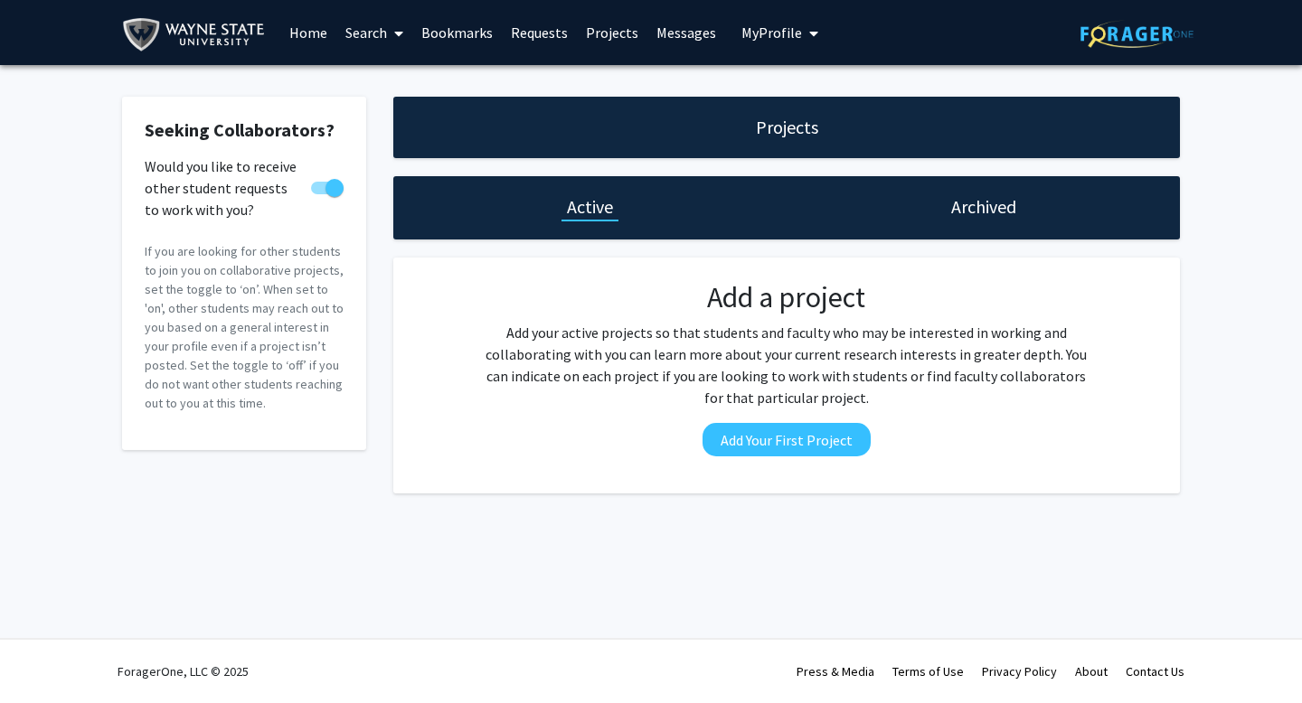
click at [786, 39] on span "My Profile" at bounding box center [771, 33] width 61 height 18
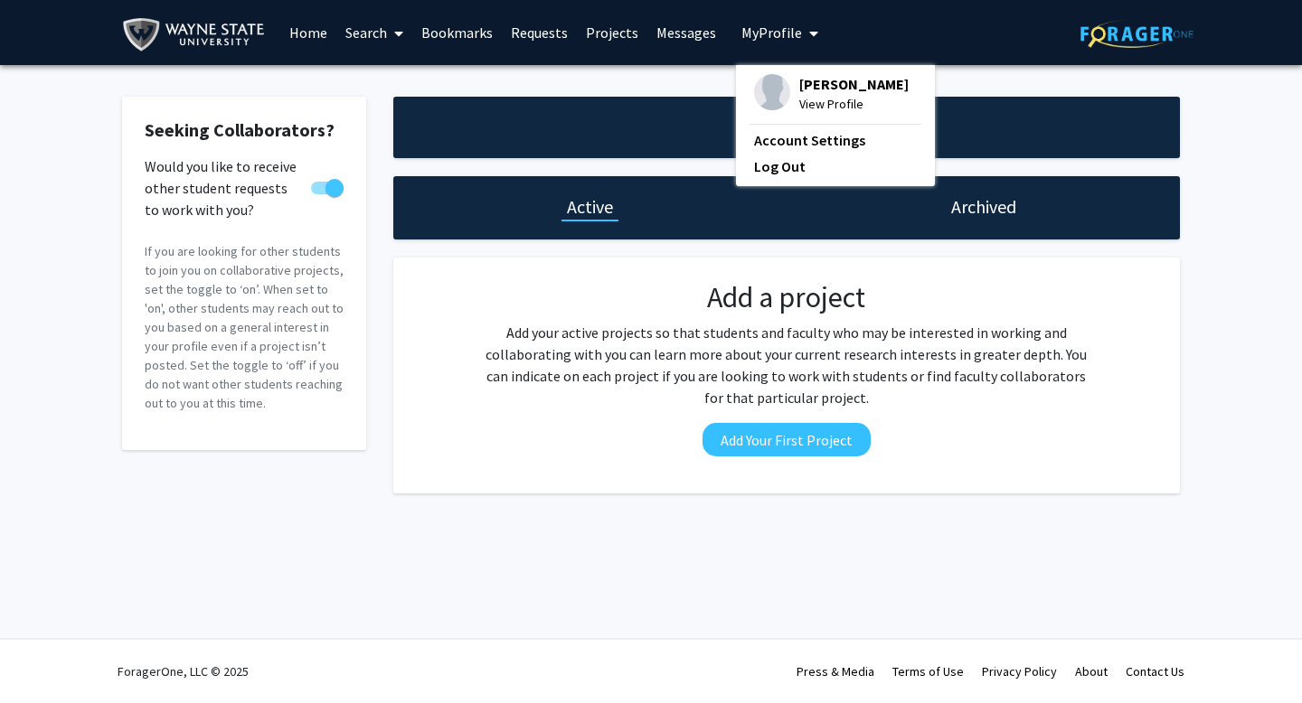
click at [768, 82] on img at bounding box center [772, 92] width 36 height 36
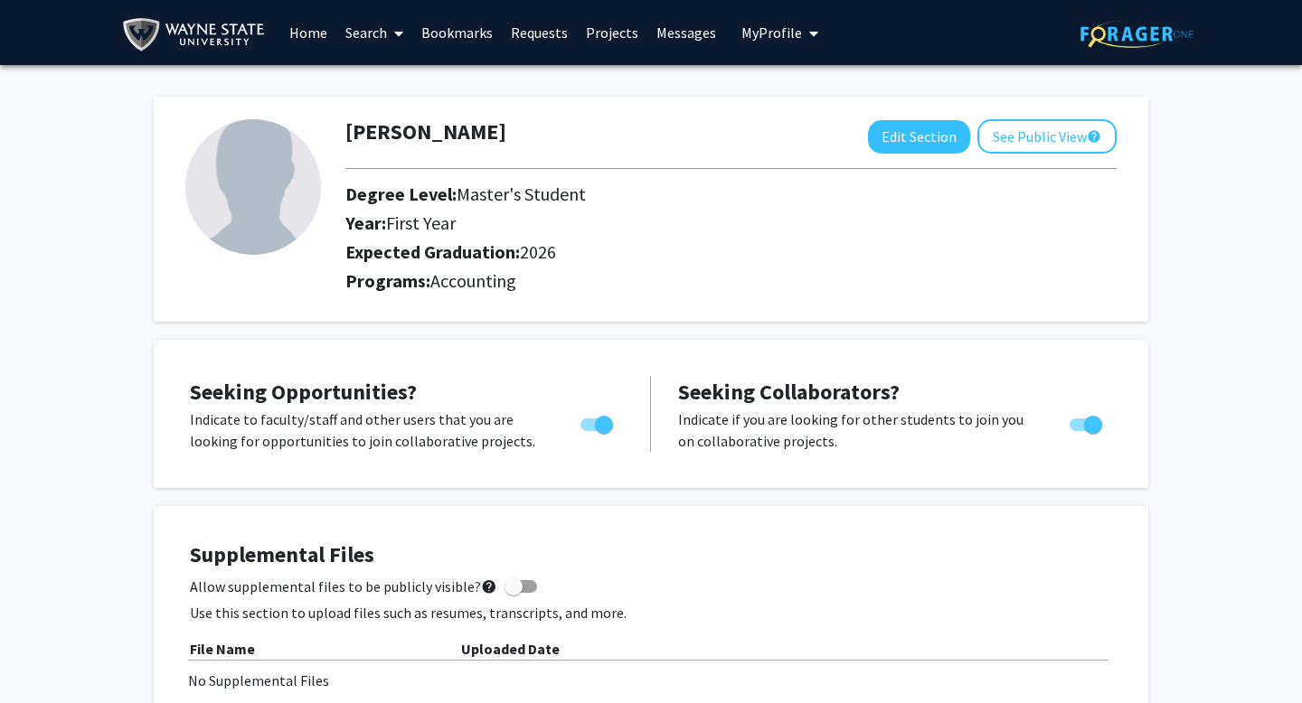
click at [672, 34] on link "Messages" at bounding box center [686, 32] width 78 height 63
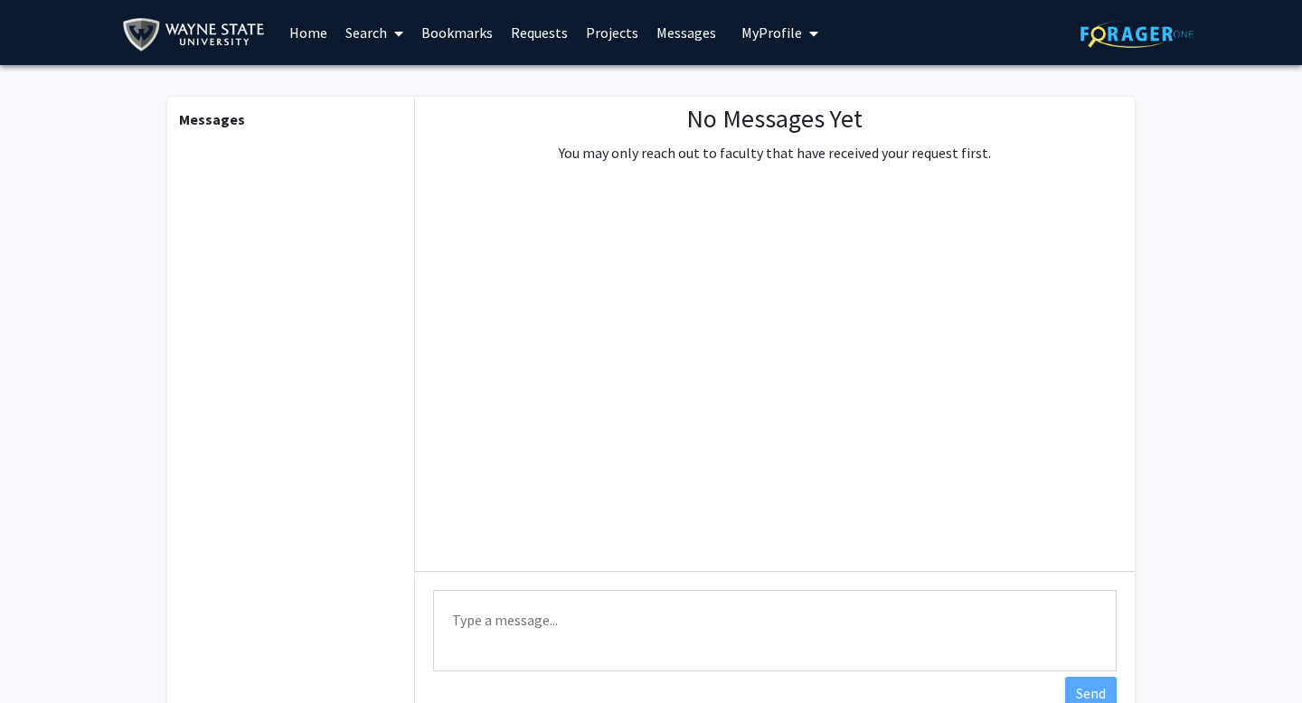
click at [385, 35] on link "Search" at bounding box center [374, 32] width 76 height 63
click at [390, 80] on span "Faculty/Staff" at bounding box center [402, 83] width 133 height 36
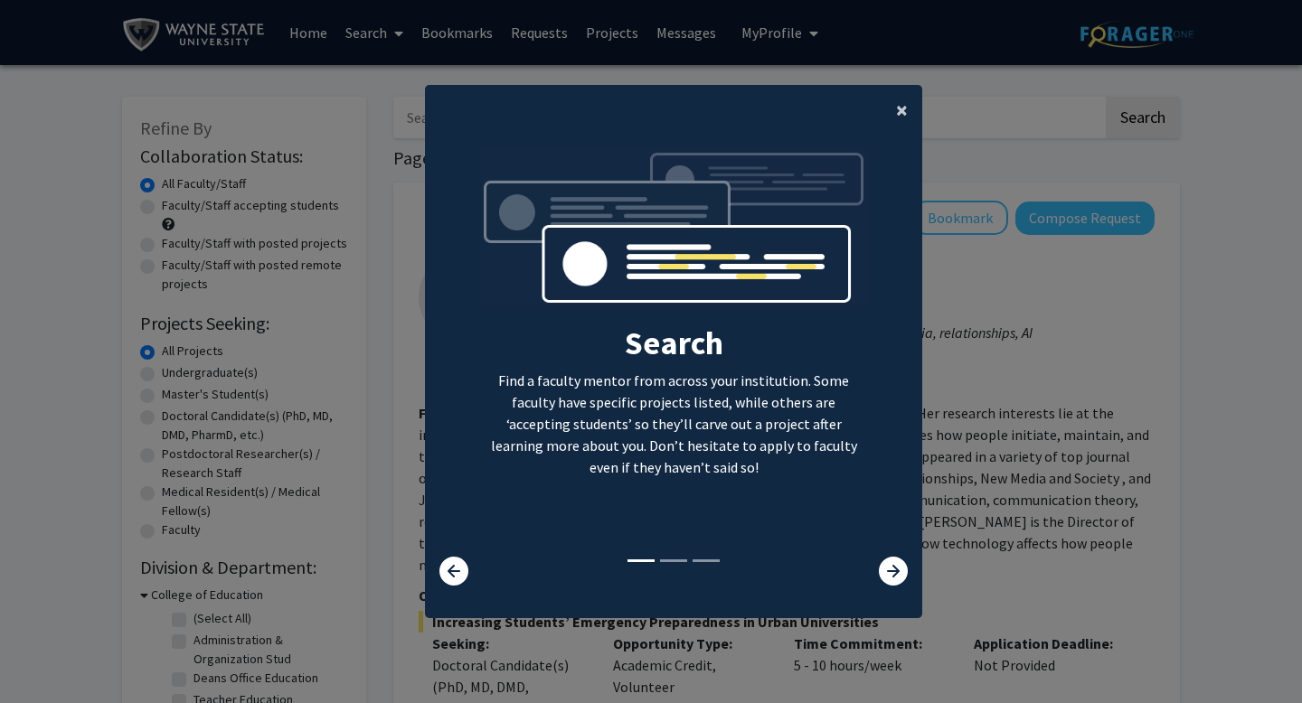
click at [903, 106] on span "×" at bounding box center [902, 110] width 12 height 28
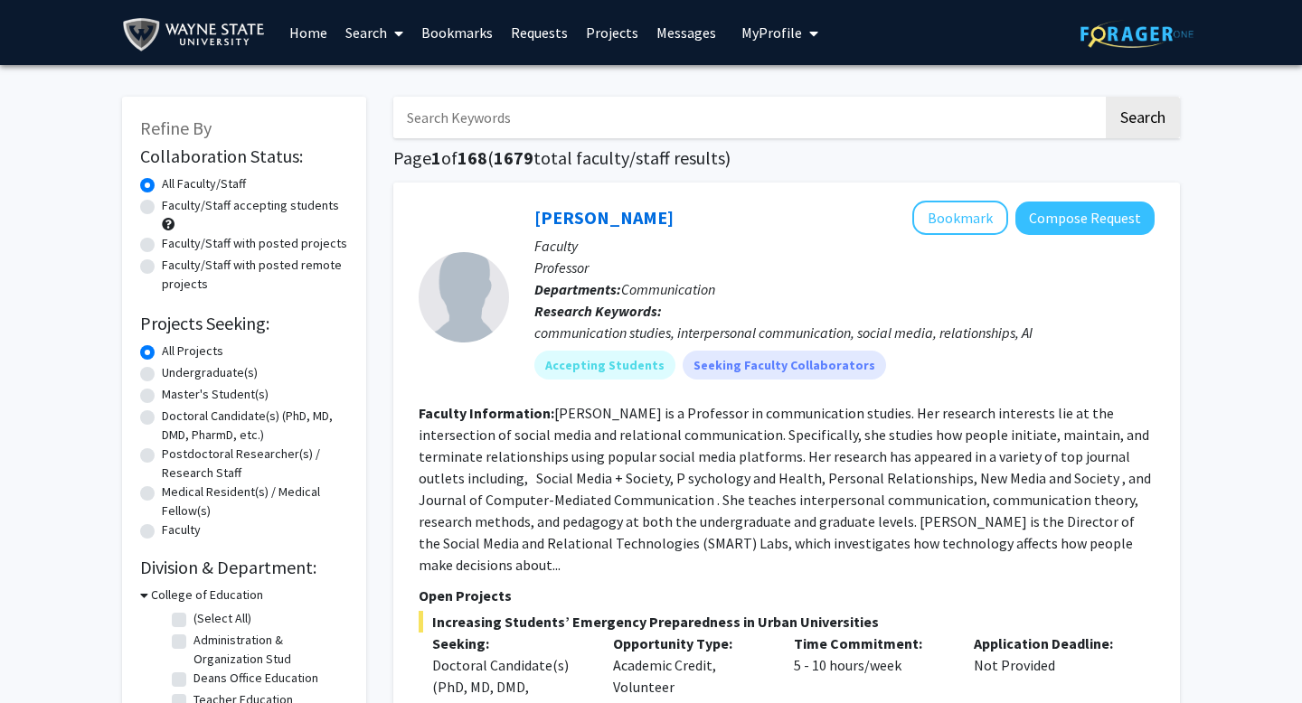
click at [692, 31] on link "Messages" at bounding box center [686, 32] width 78 height 63
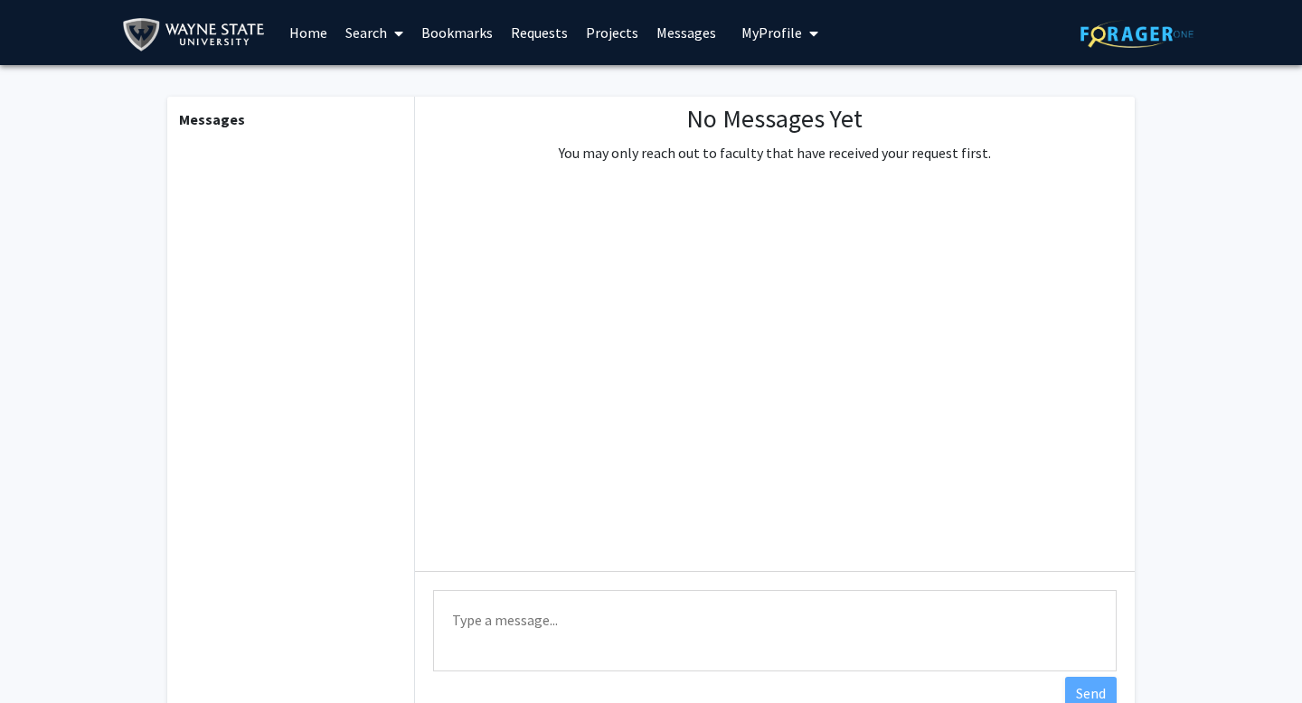
click at [624, 26] on link "Projects" at bounding box center [612, 32] width 71 height 63
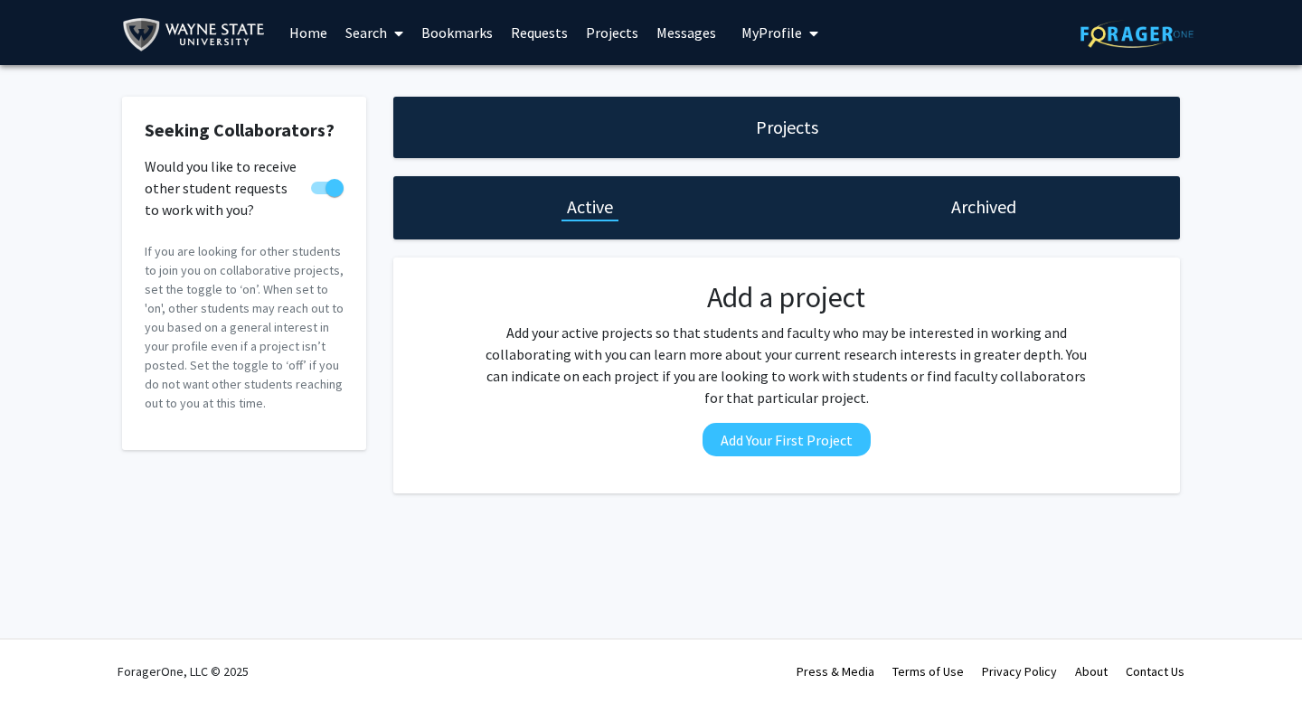
click at [1157, 26] on img at bounding box center [1136, 34] width 113 height 28
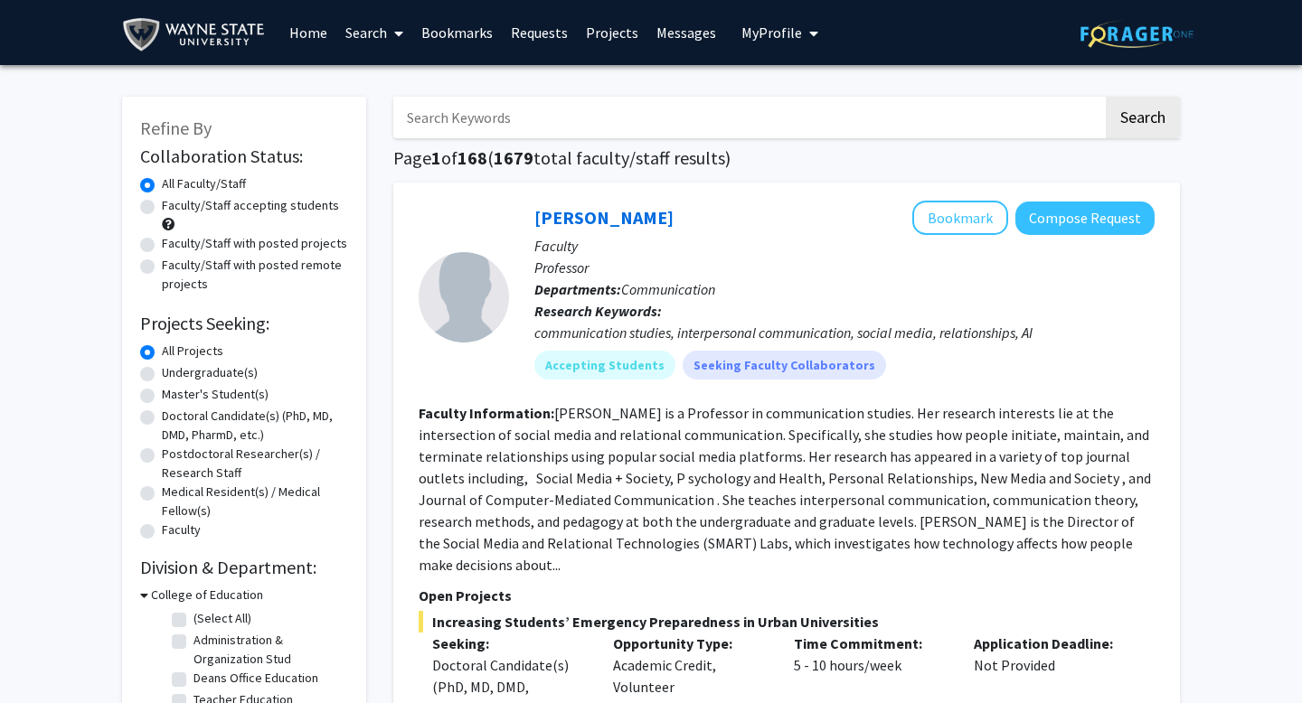
click at [768, 30] on span "My Profile" at bounding box center [771, 33] width 61 height 18
click at [763, 82] on img at bounding box center [772, 92] width 36 height 36
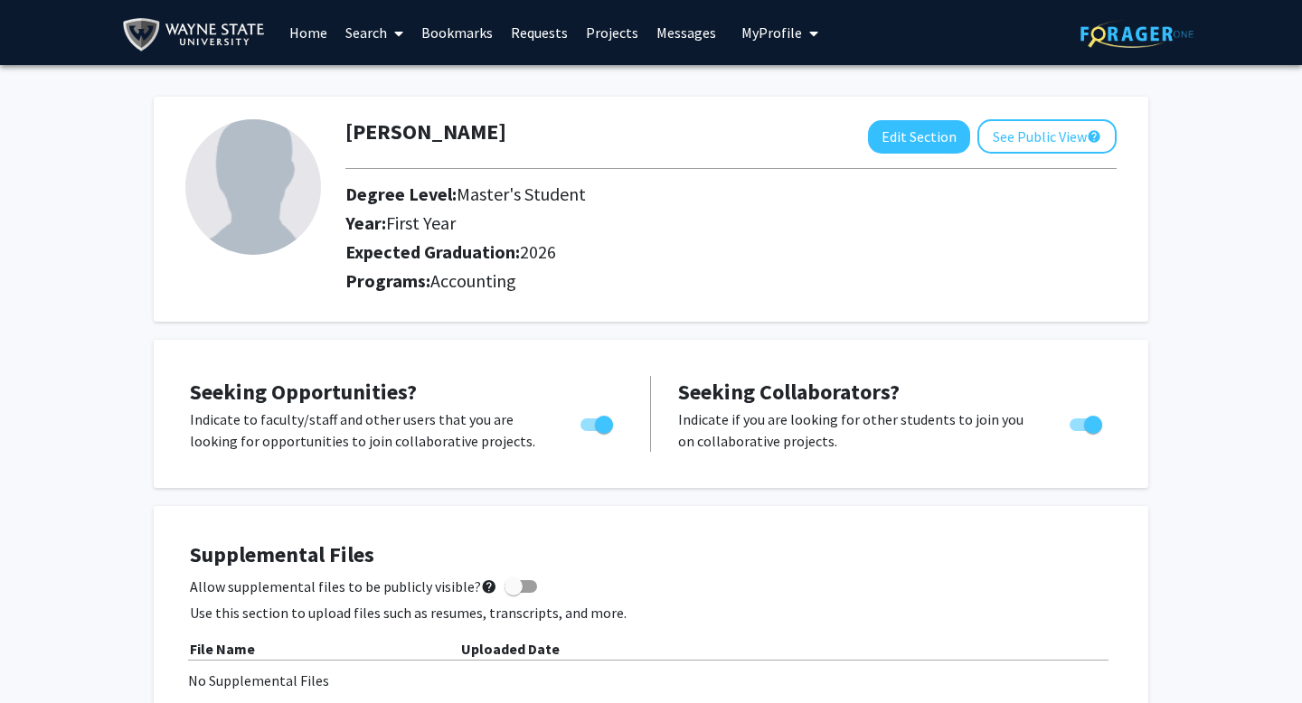
click at [378, 27] on link "Search" at bounding box center [374, 32] width 76 height 63
click at [311, 28] on link "Home" at bounding box center [308, 32] width 56 height 63
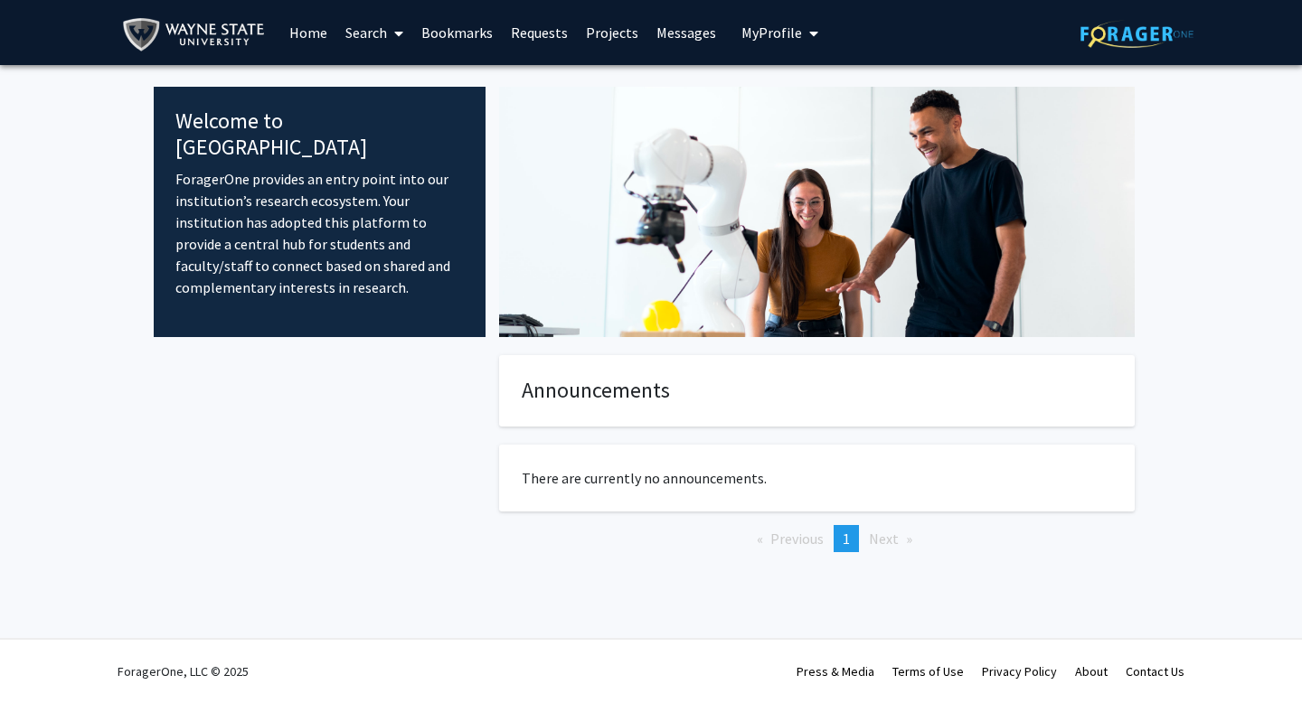
click at [349, 221] on p "ForagerOne provides an entry point into our institution’s research ecosystem. Y…" at bounding box center [319, 233] width 288 height 130
click at [886, 531] on span "Next page" at bounding box center [884, 539] width 30 height 18
